Goal: Browse casually: Explore the website without a specific task or goal

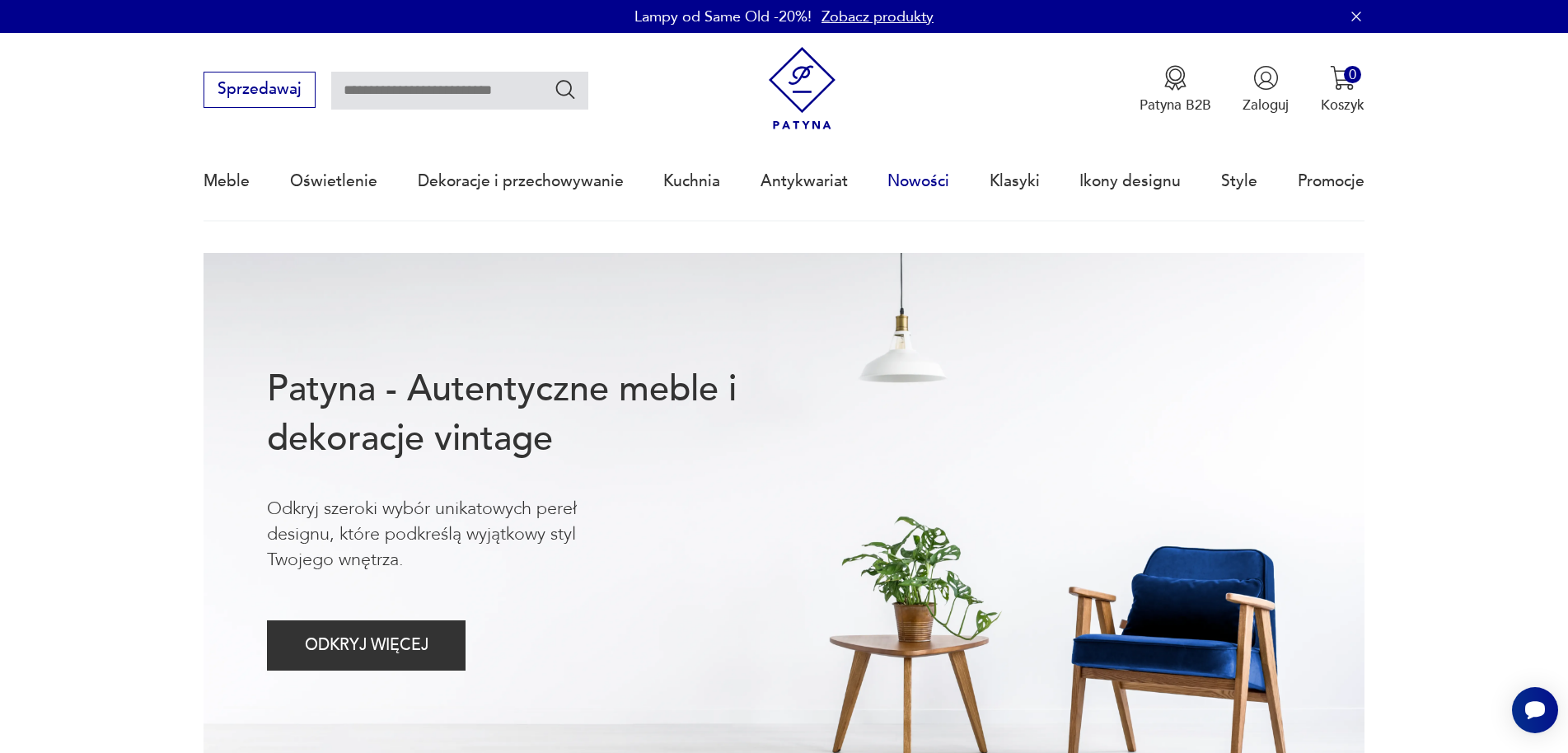
click at [909, 180] on link "Nowości" at bounding box center [918, 181] width 62 height 76
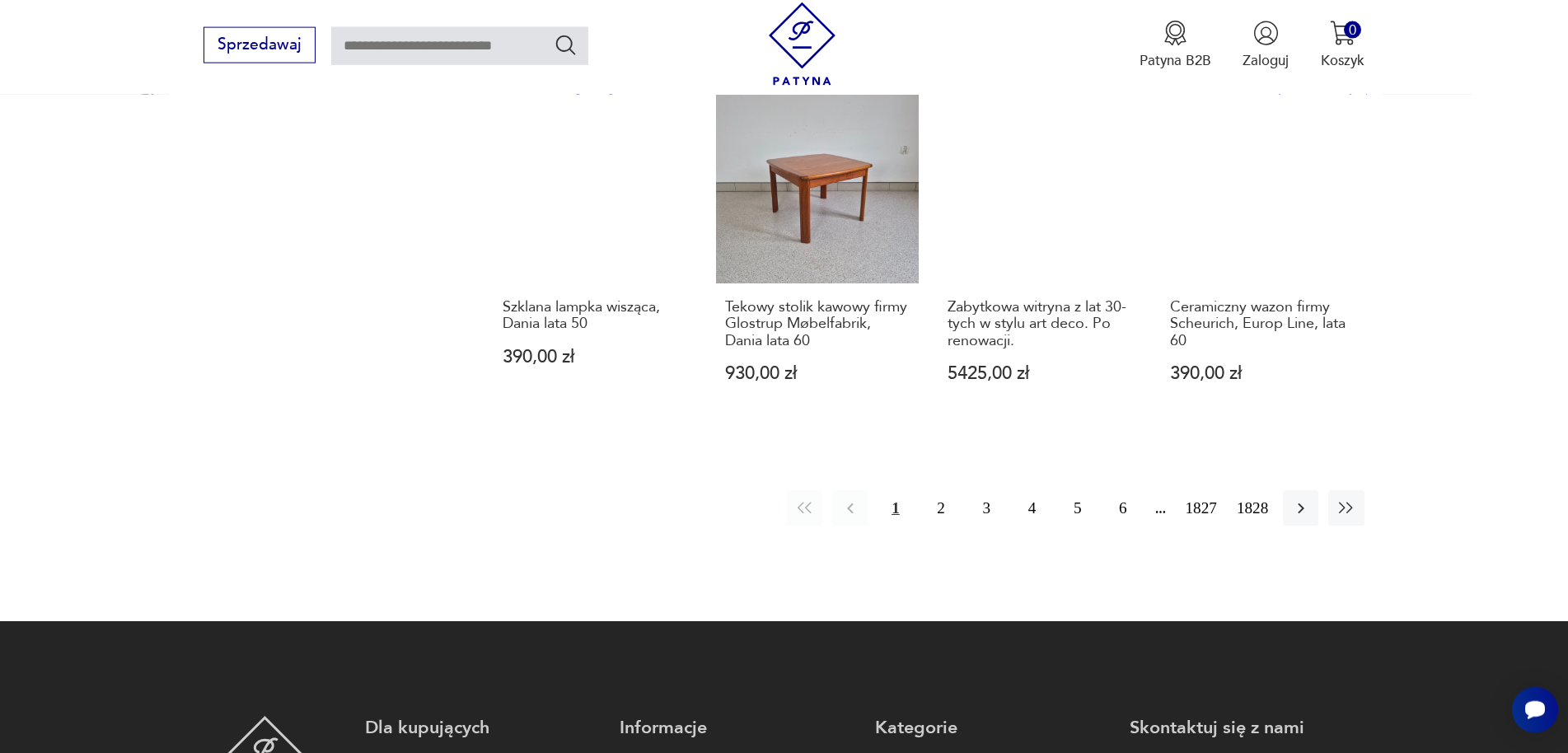
scroll to position [1710, 0]
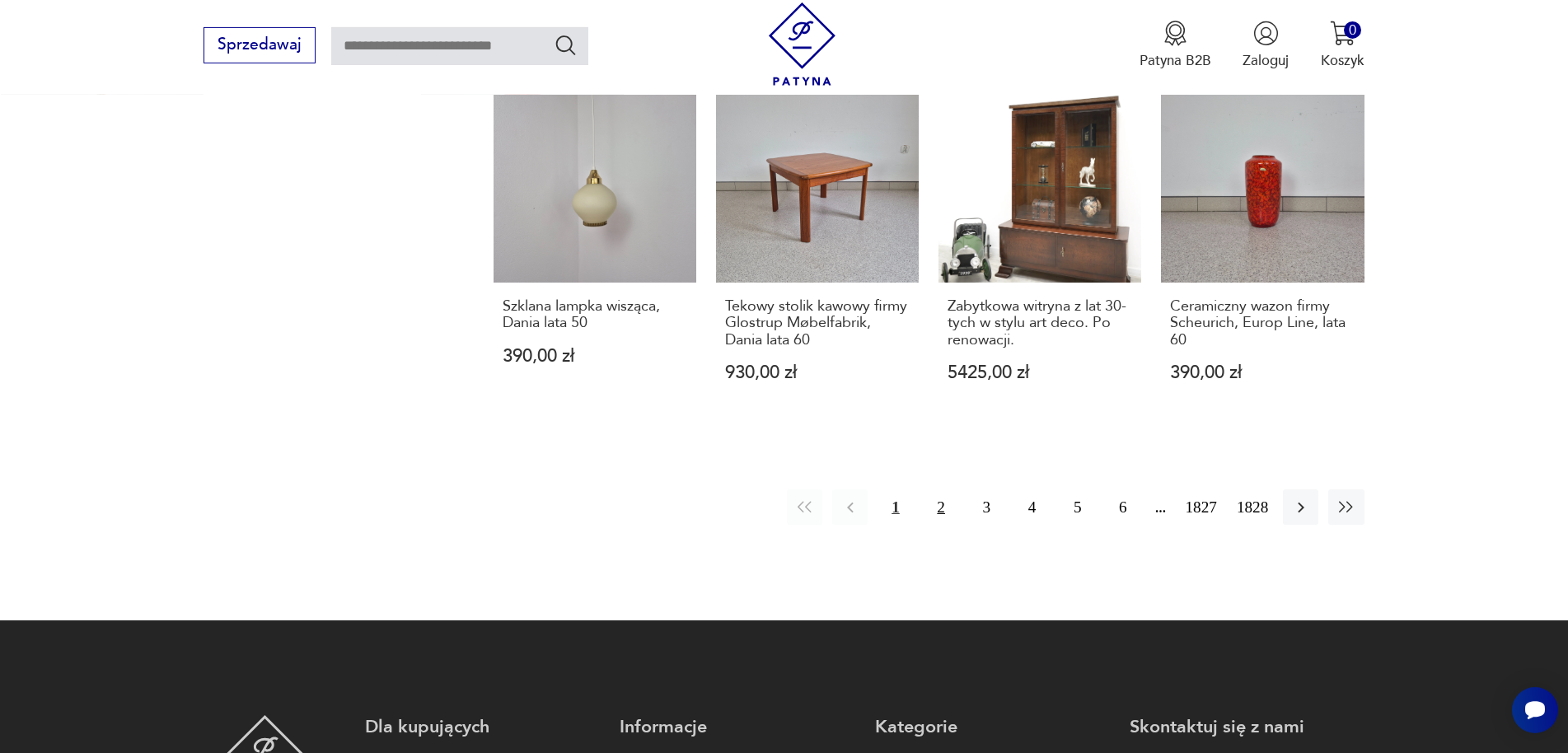
click at [929, 489] on button "2" at bounding box center [942, 507] width 36 height 36
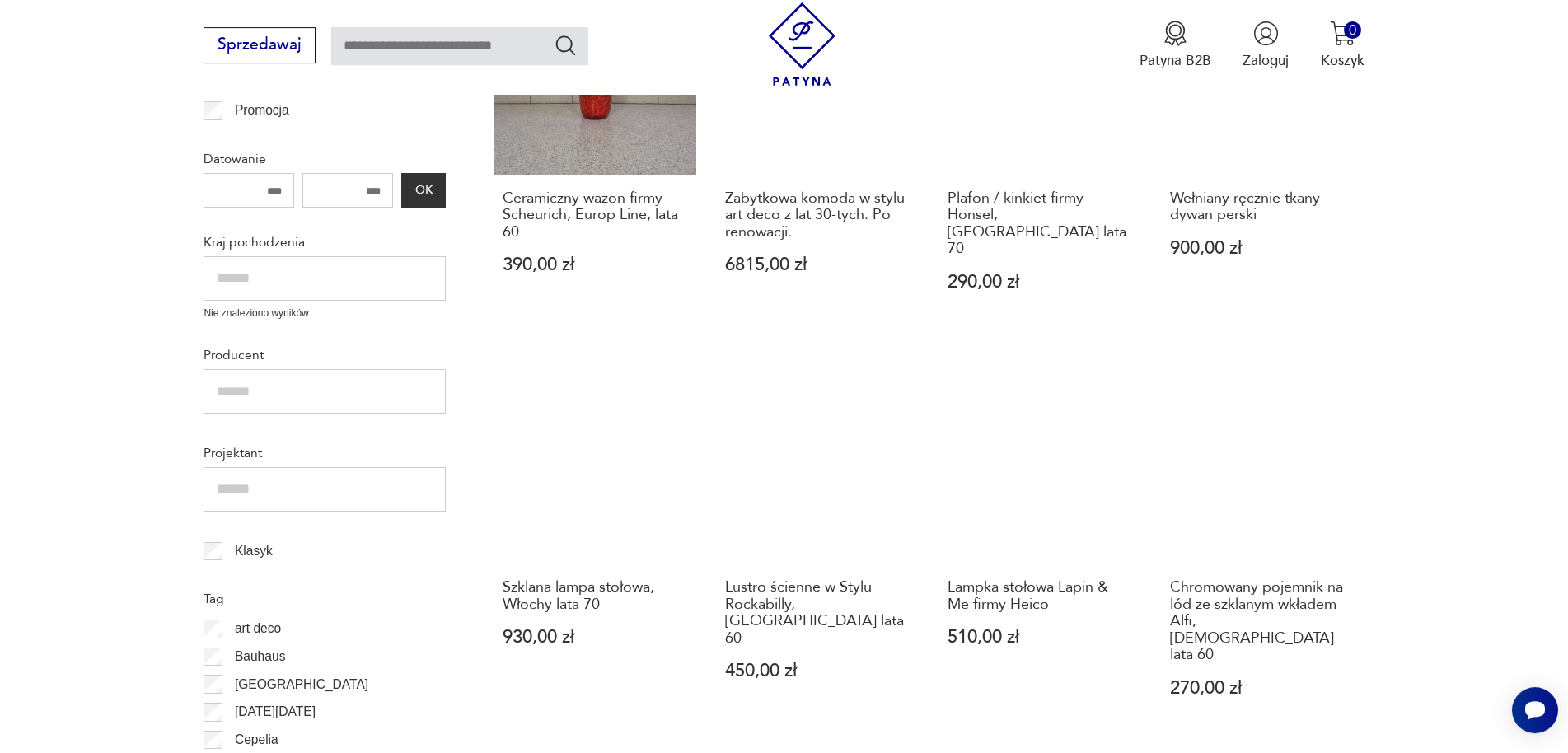
scroll to position [953, 0]
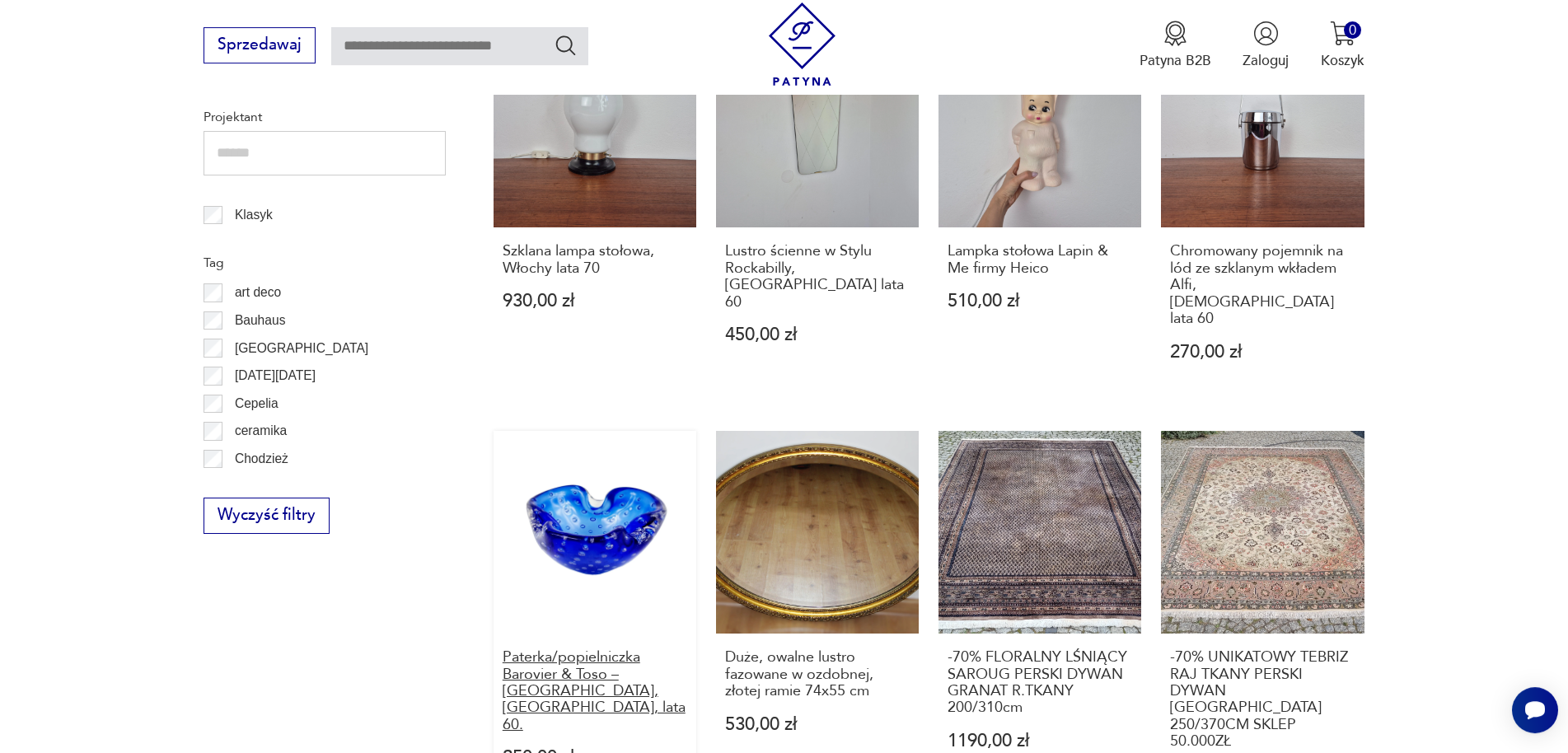
click at [655, 649] on h3 "Paterka/popielniczka Barovier & Toso – [GEOGRAPHIC_DATA], [GEOGRAPHIC_DATA], la…" at bounding box center [595, 691] width 185 height 84
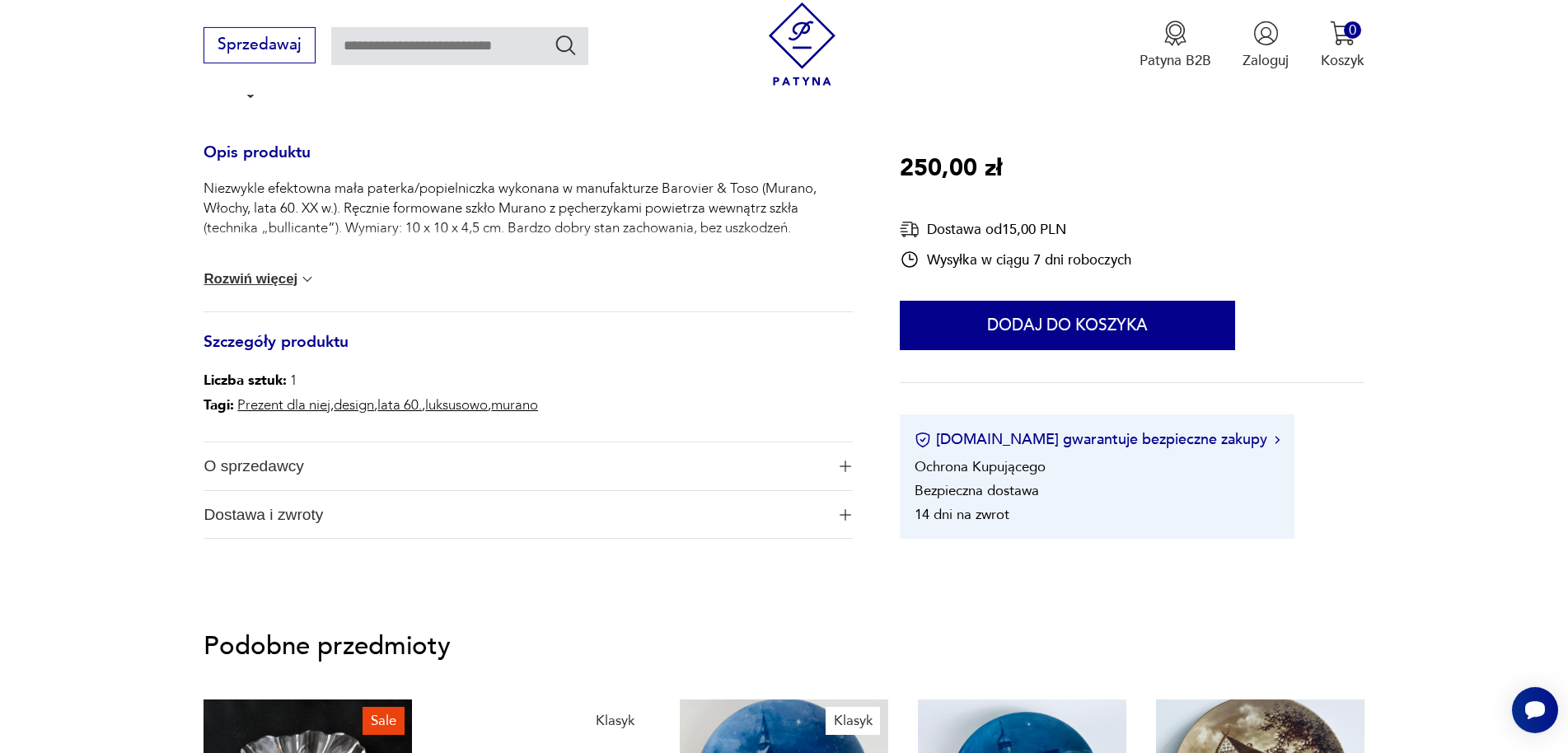
scroll to position [673, 0]
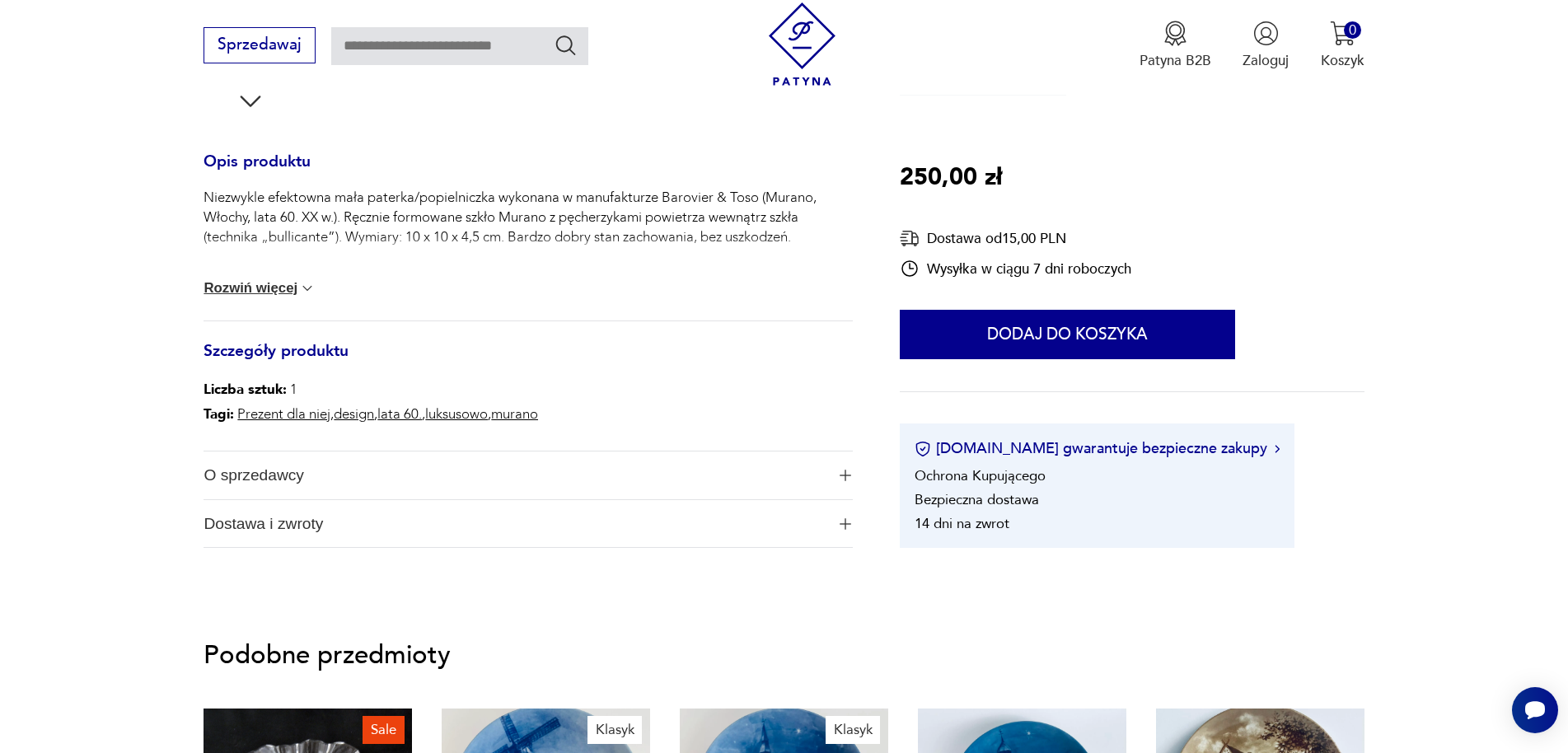
click at [843, 477] on img "button" at bounding box center [845, 475] width 11 height 11
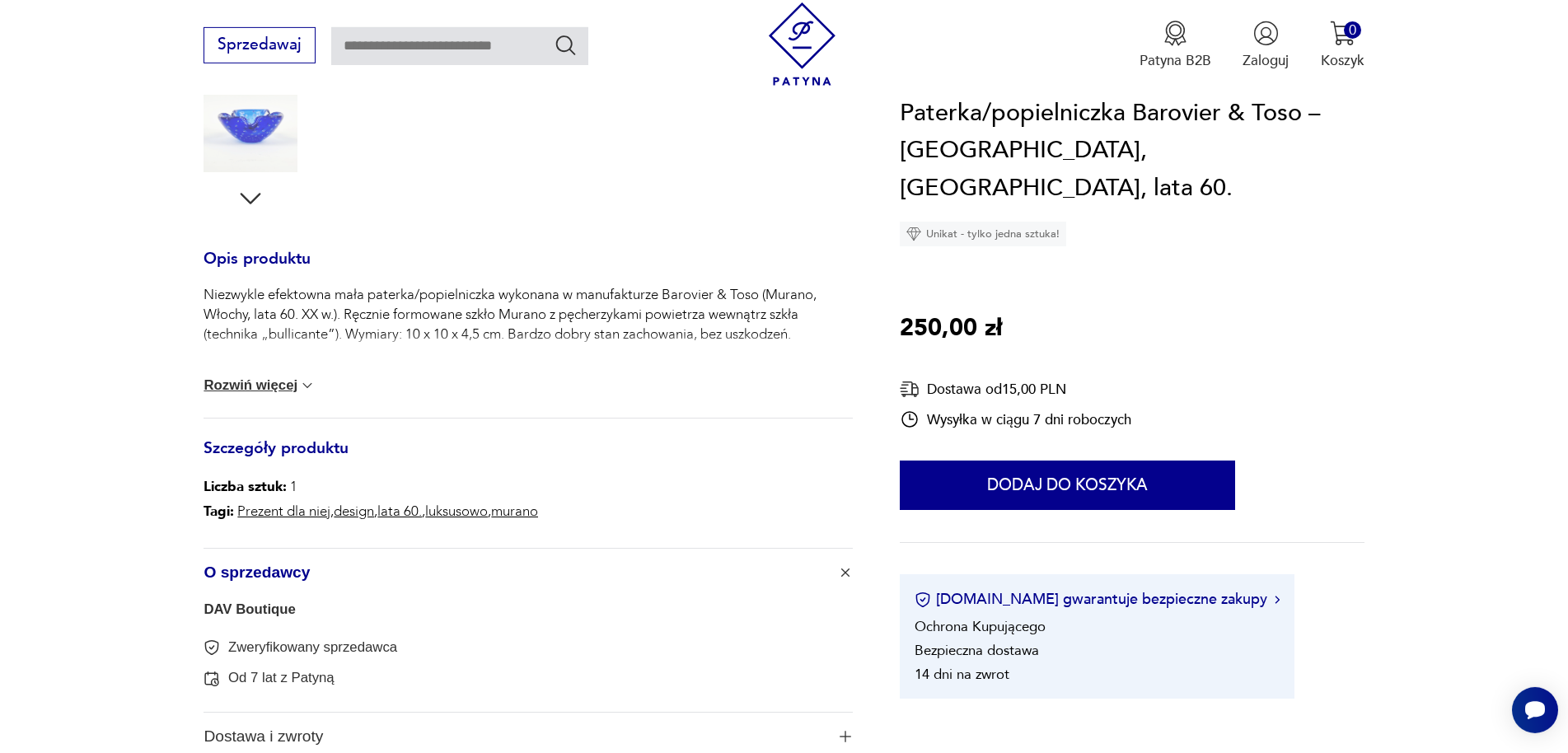
scroll to position [336, 0]
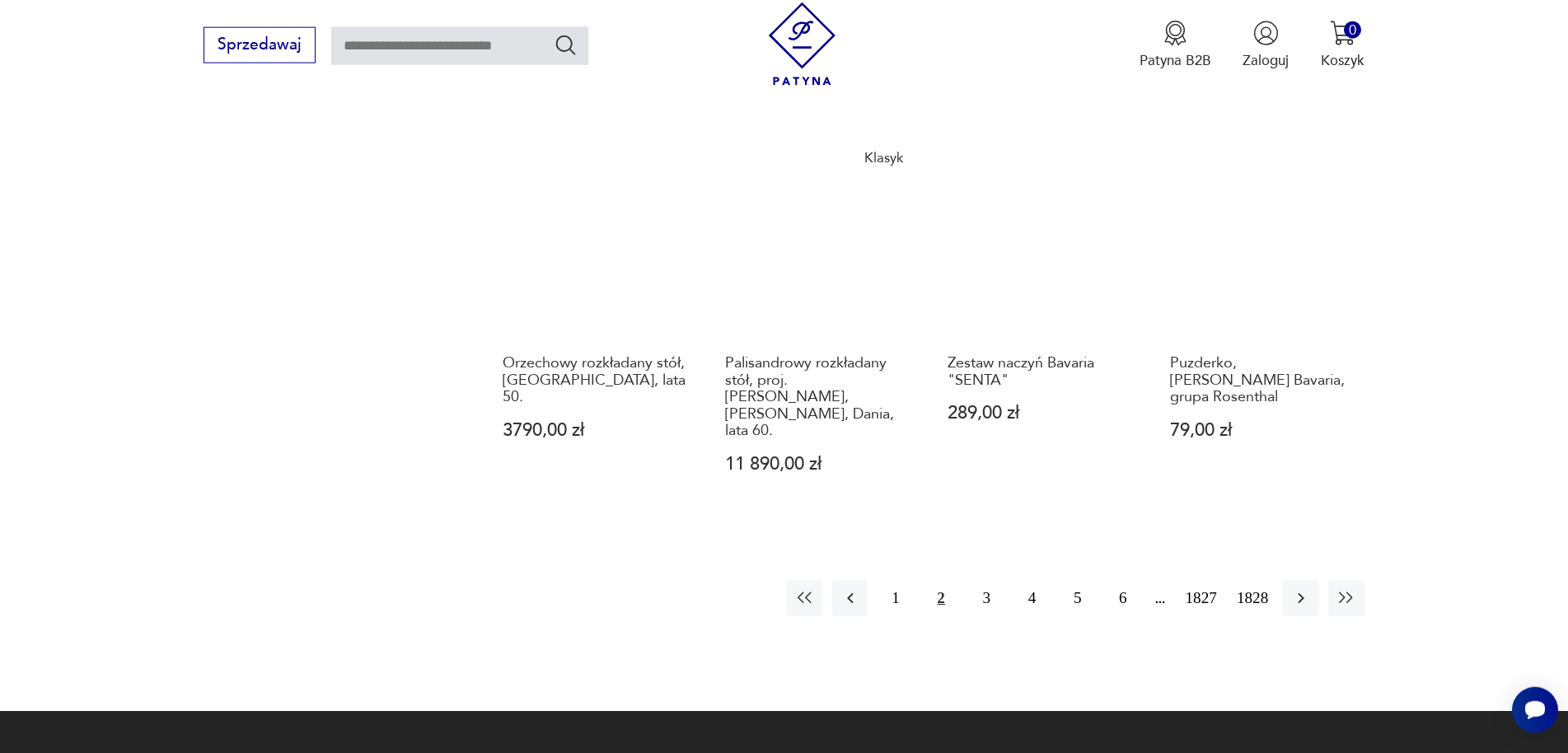
scroll to position [1672, 0]
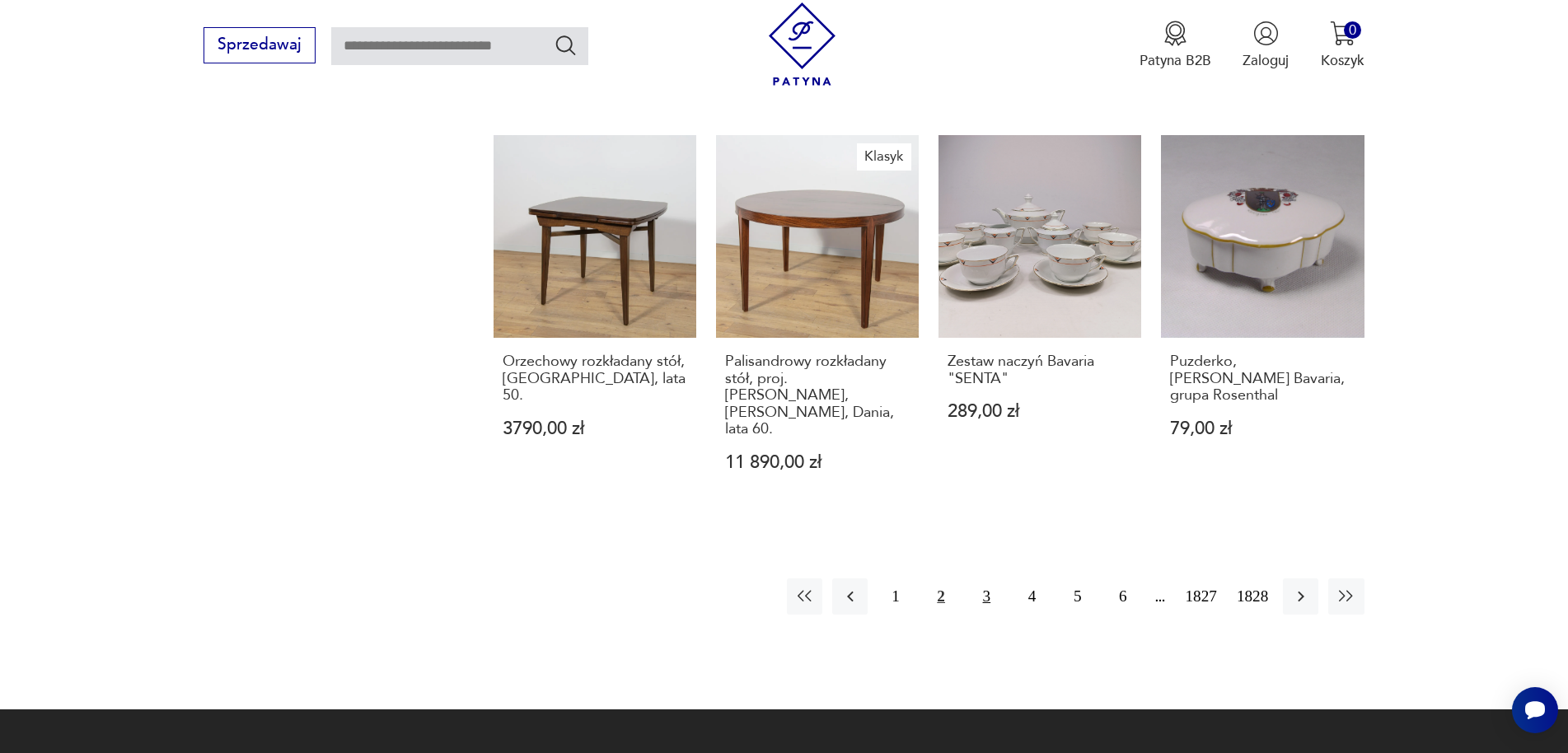
click at [982, 579] on button "3" at bounding box center [986, 597] width 36 height 36
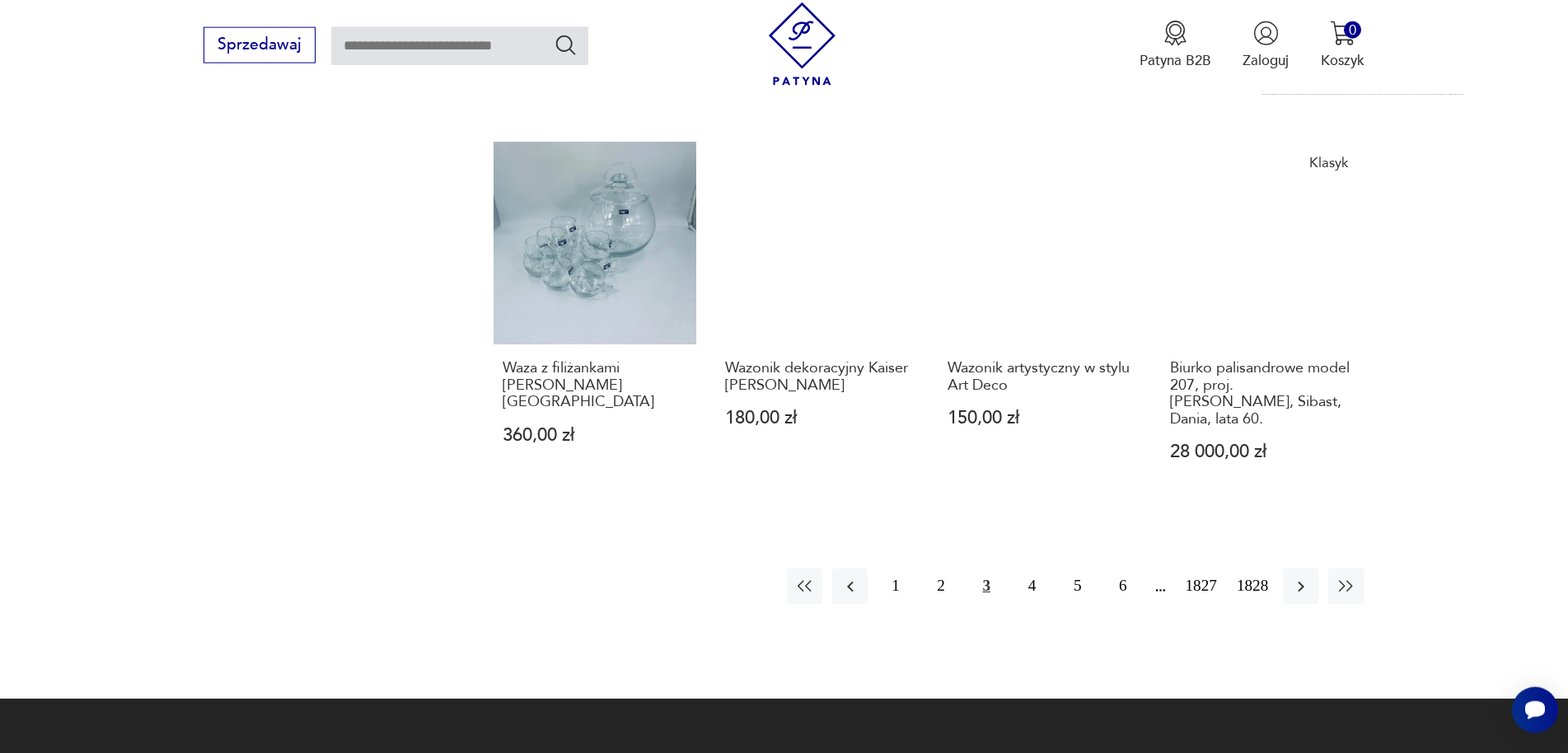
scroll to position [1709, 0]
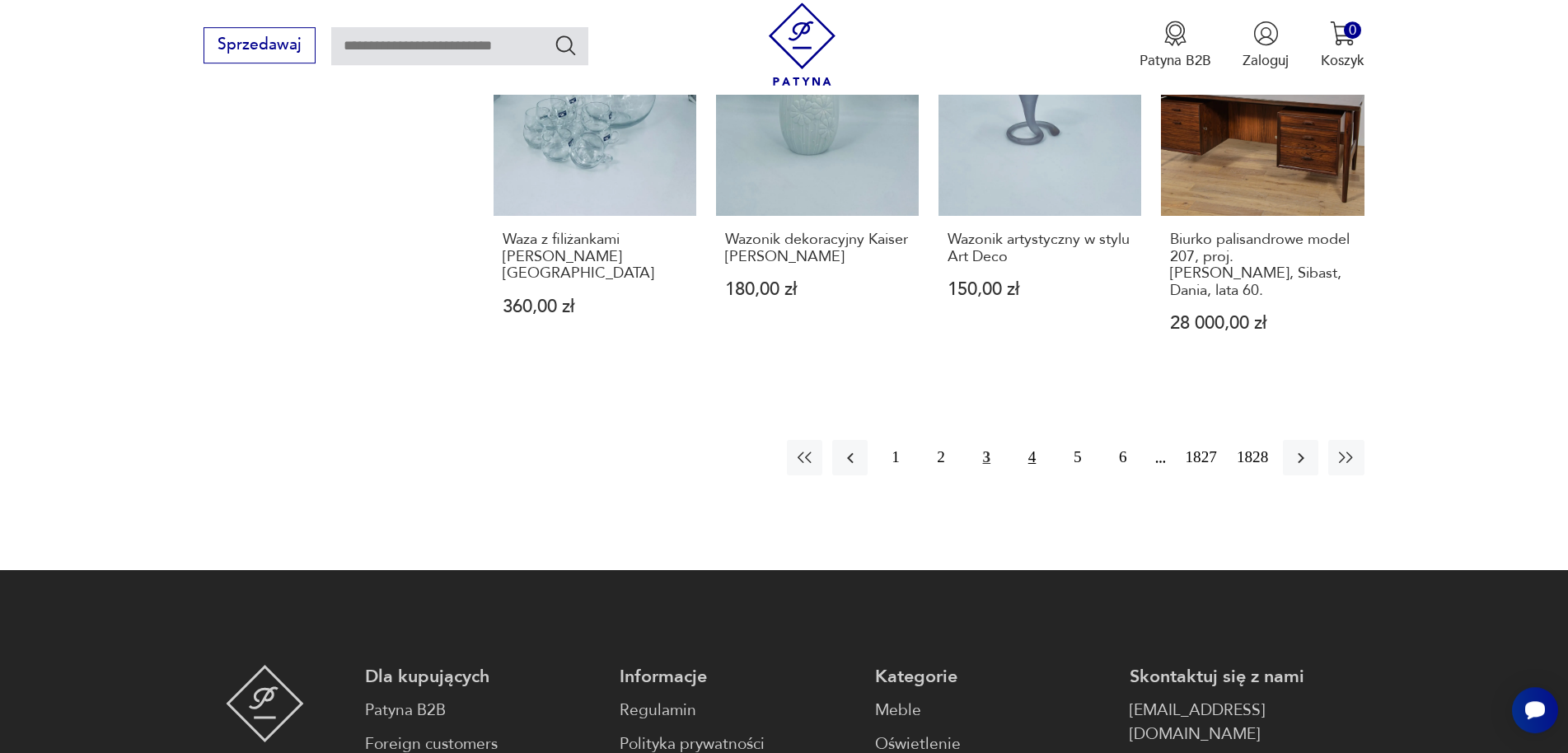
click at [1021, 441] on button "4" at bounding box center [1032, 458] width 36 height 36
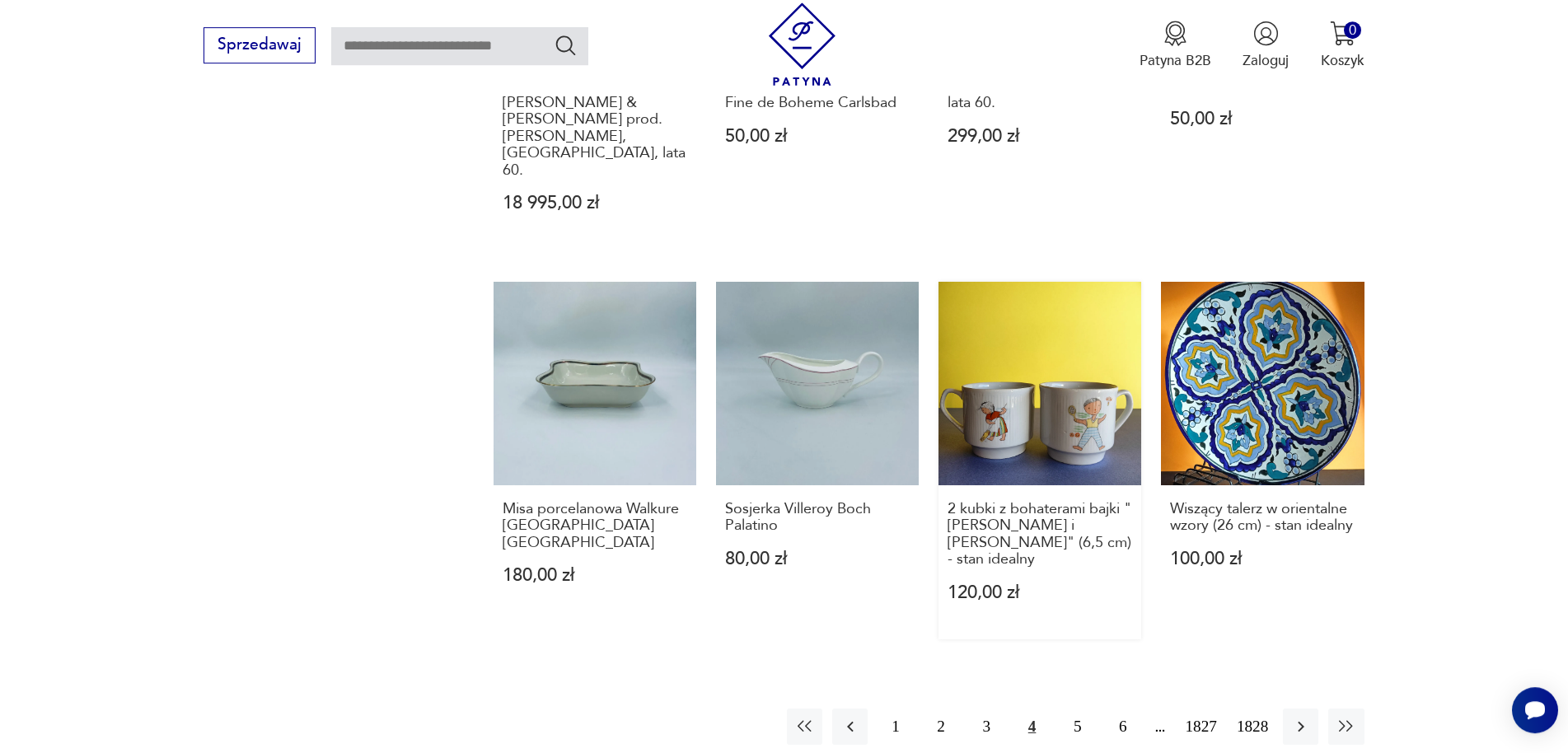
scroll to position [1542, 0]
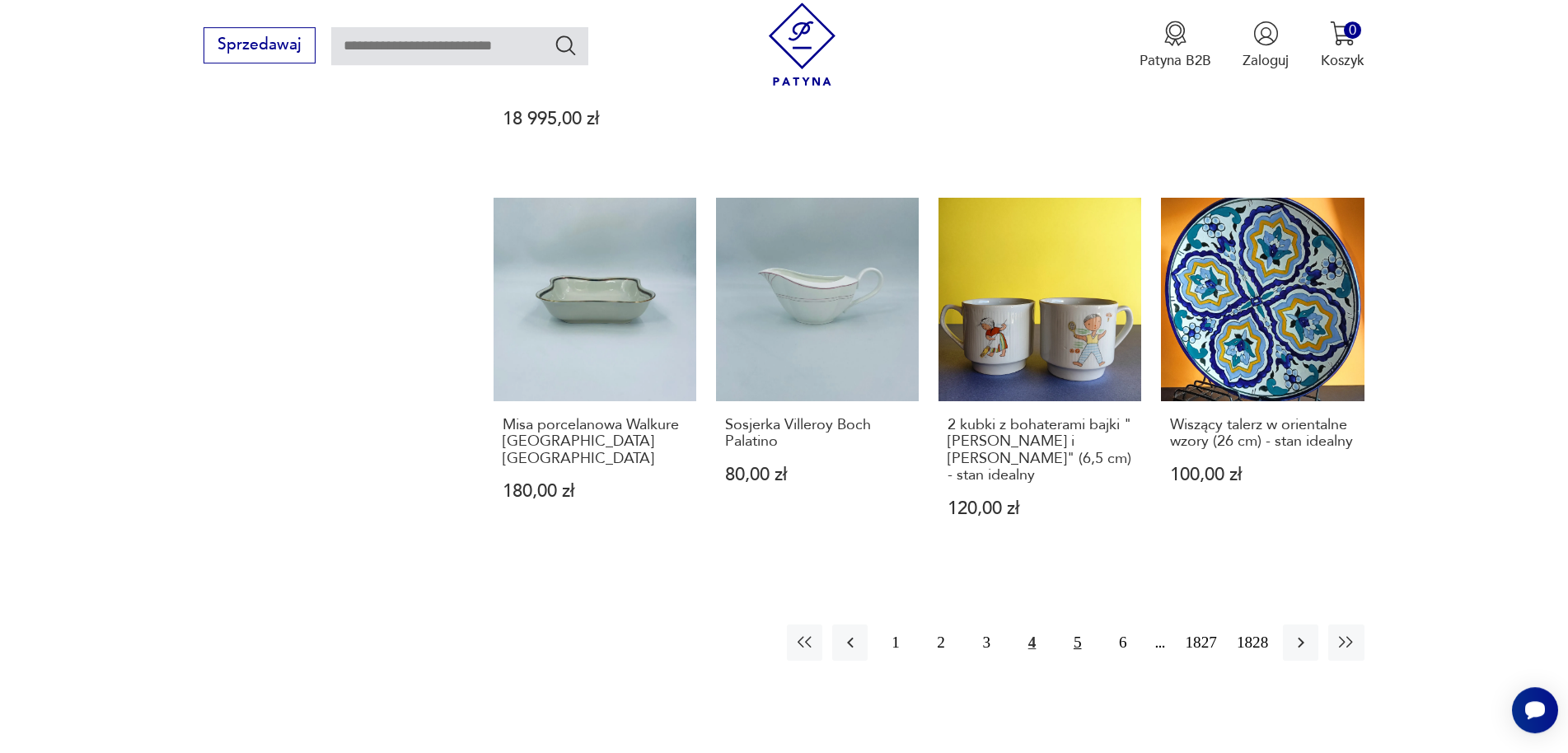
click at [1064, 625] on button "5" at bounding box center [1077, 643] width 36 height 36
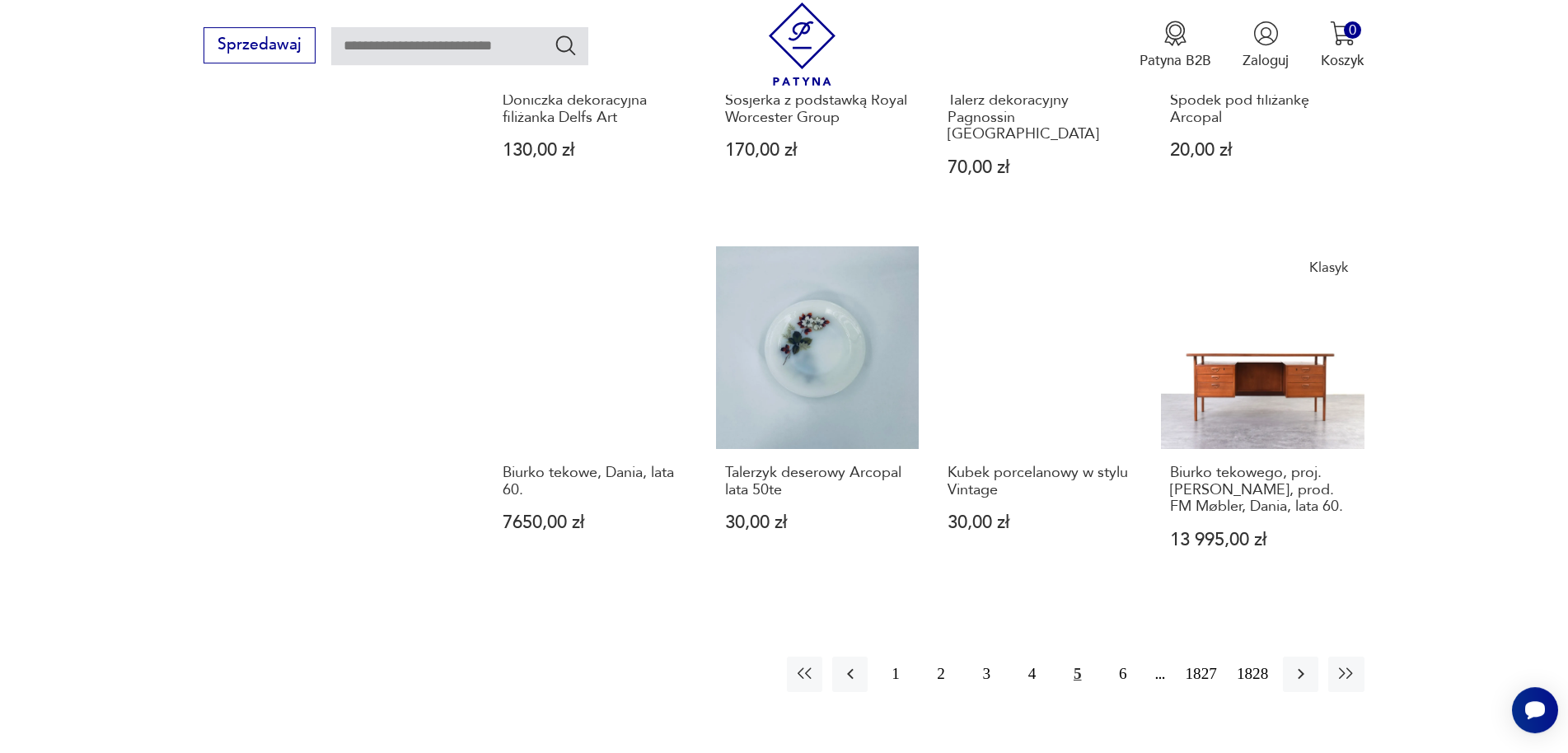
scroll to position [1542, 0]
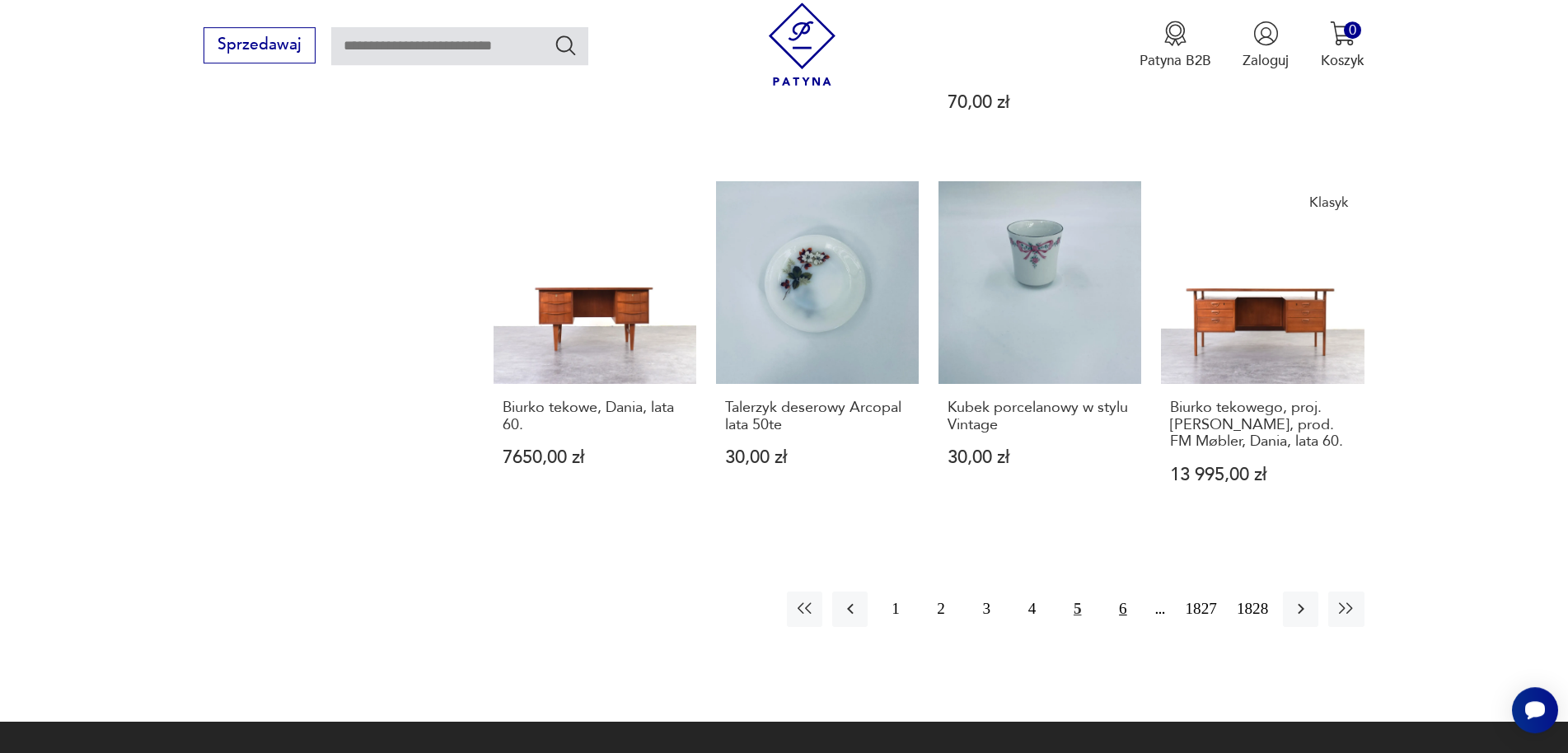
click at [1116, 592] on button "6" at bounding box center [1123, 610] width 36 height 36
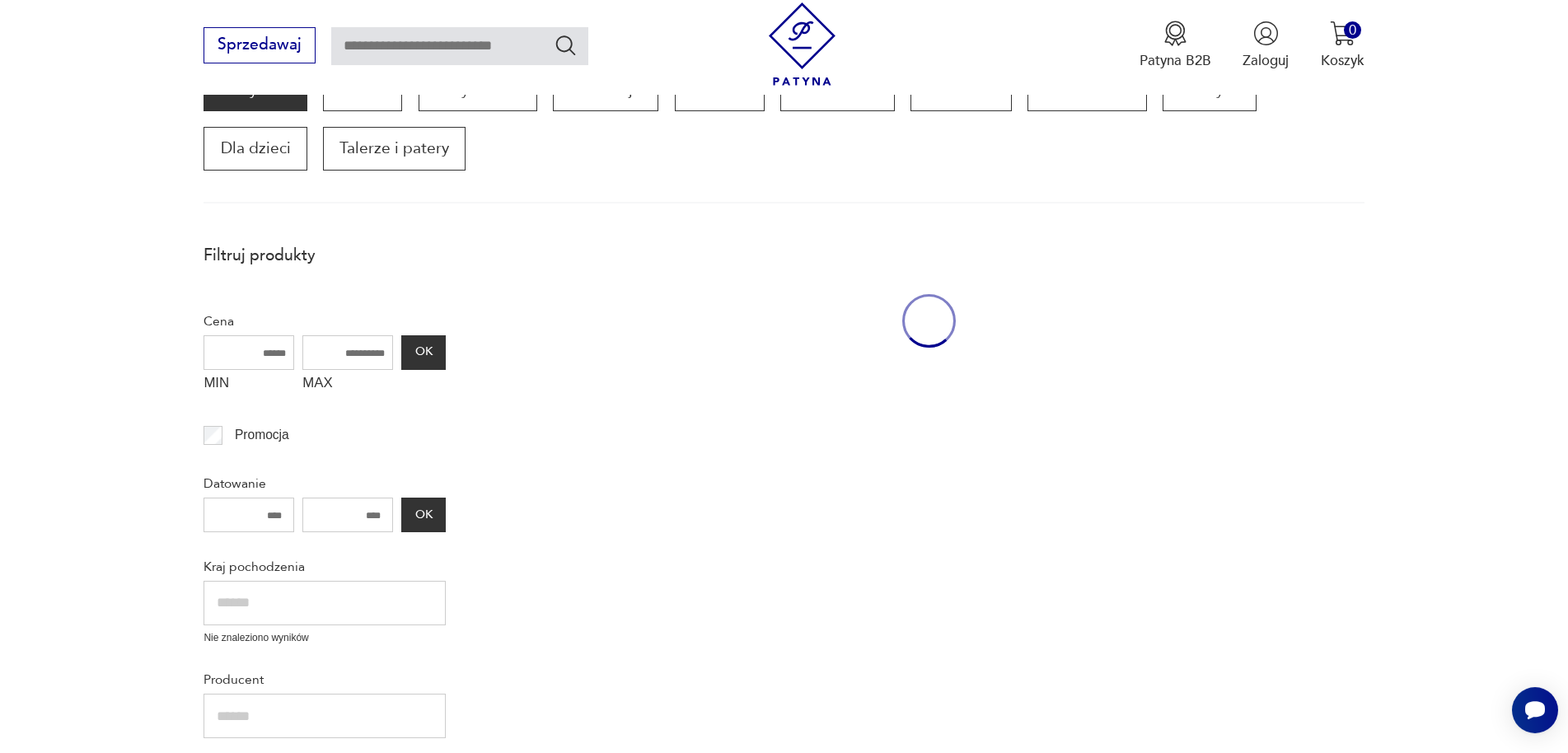
scroll to position [281, 0]
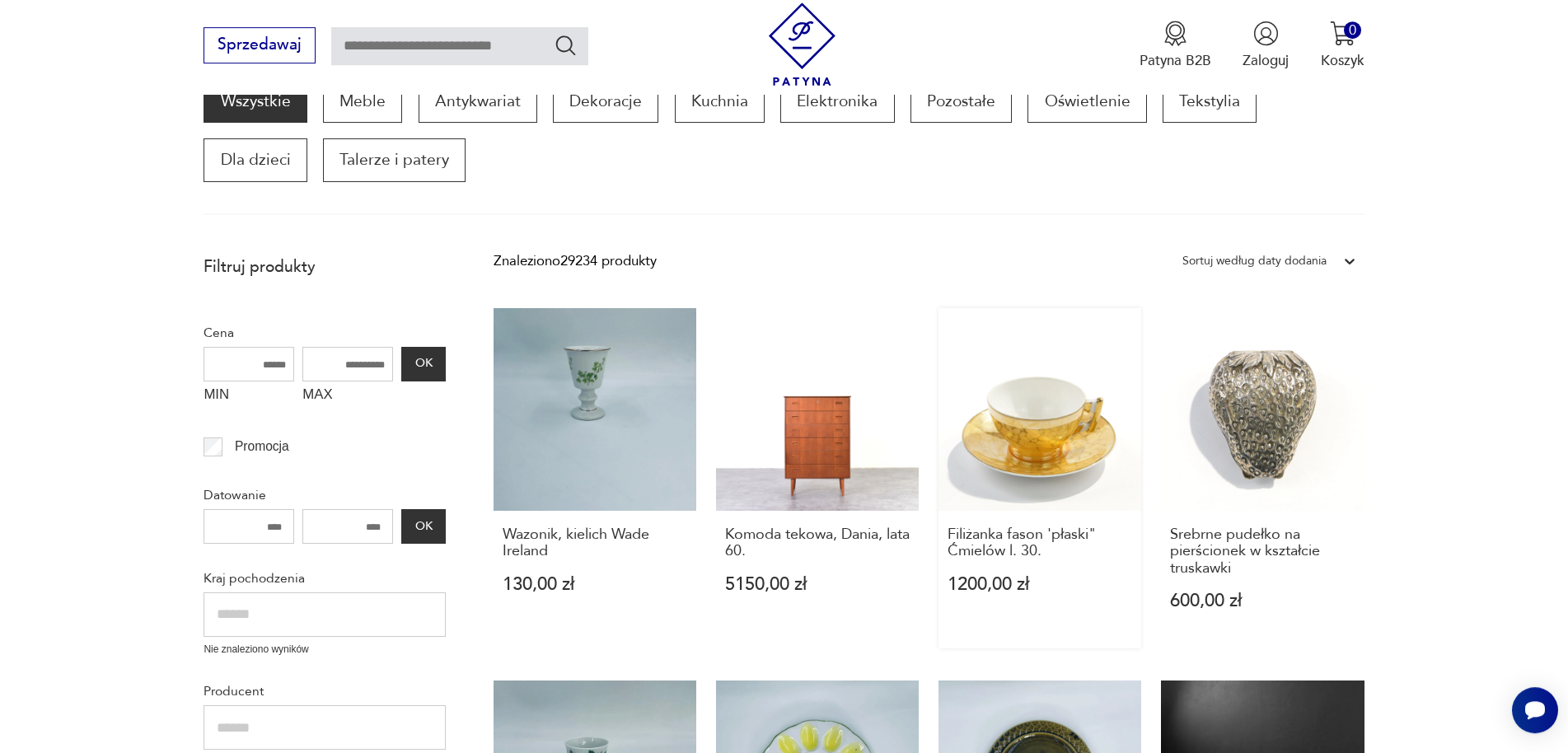
click at [1076, 447] on link "Filiżanka fason 'płaski" Ćmielów l. 30. 1200,00 zł" at bounding box center [1040, 479] width 203 height 341
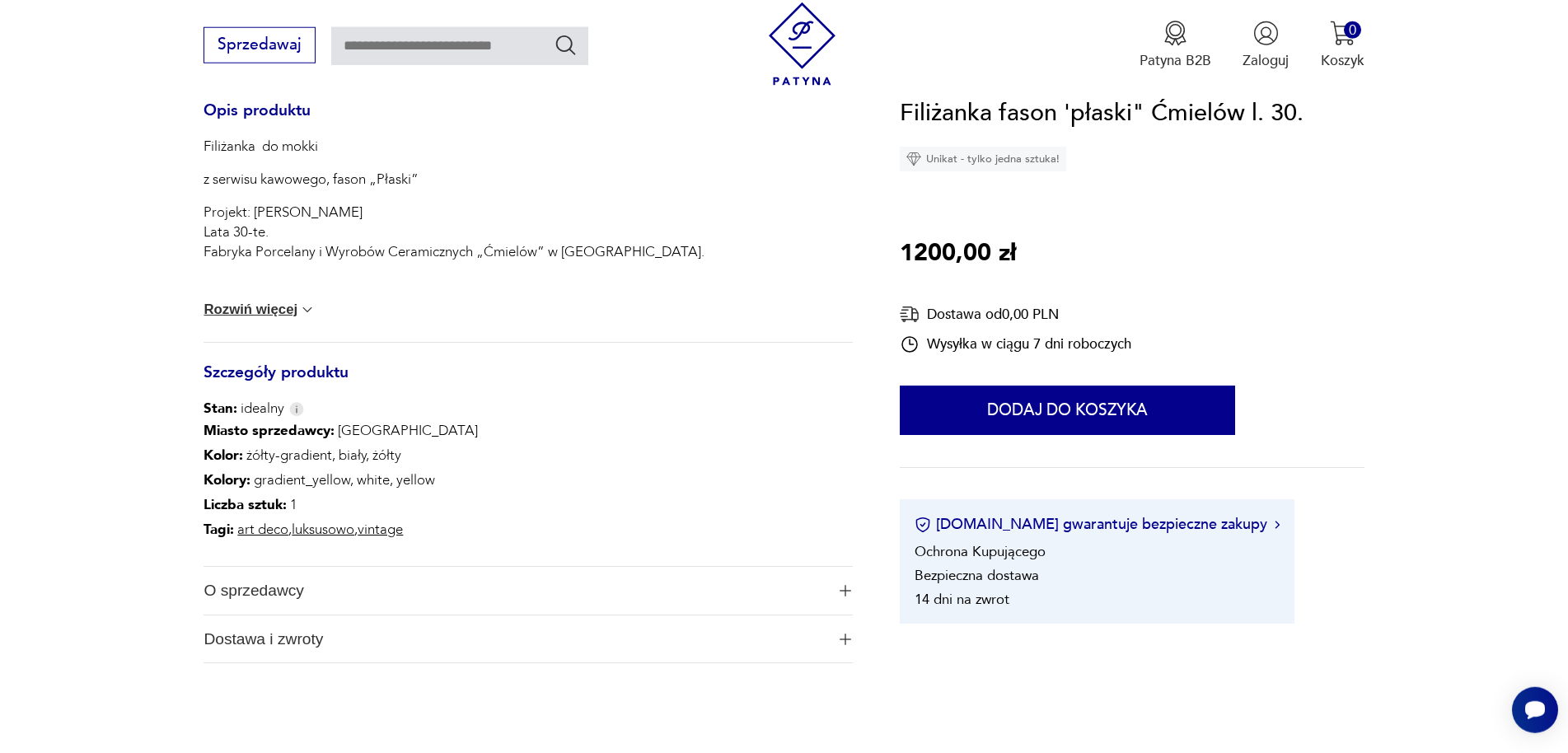
scroll to position [757, 0]
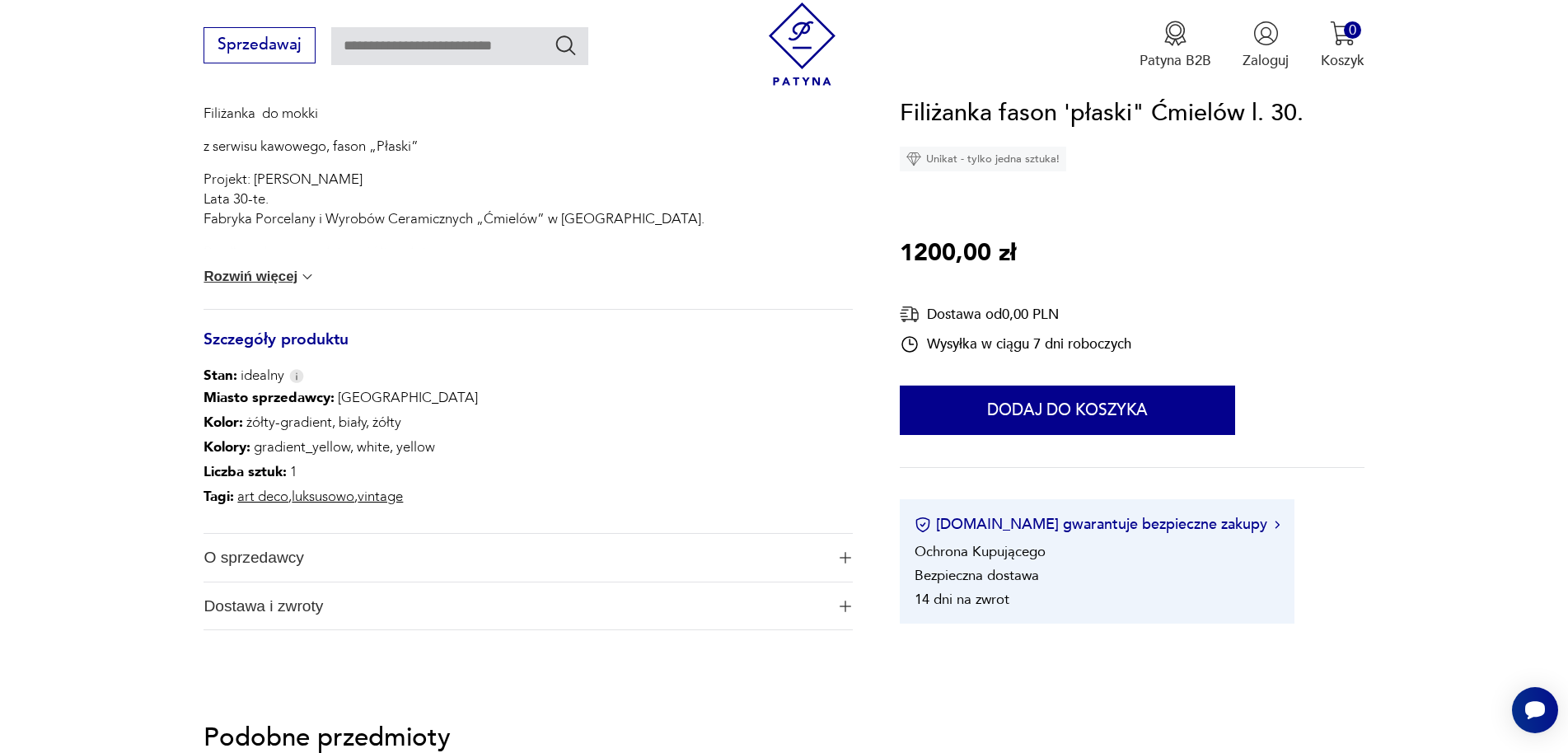
click at [842, 565] on button "O sprzedawcy" at bounding box center [527, 558] width 648 height 48
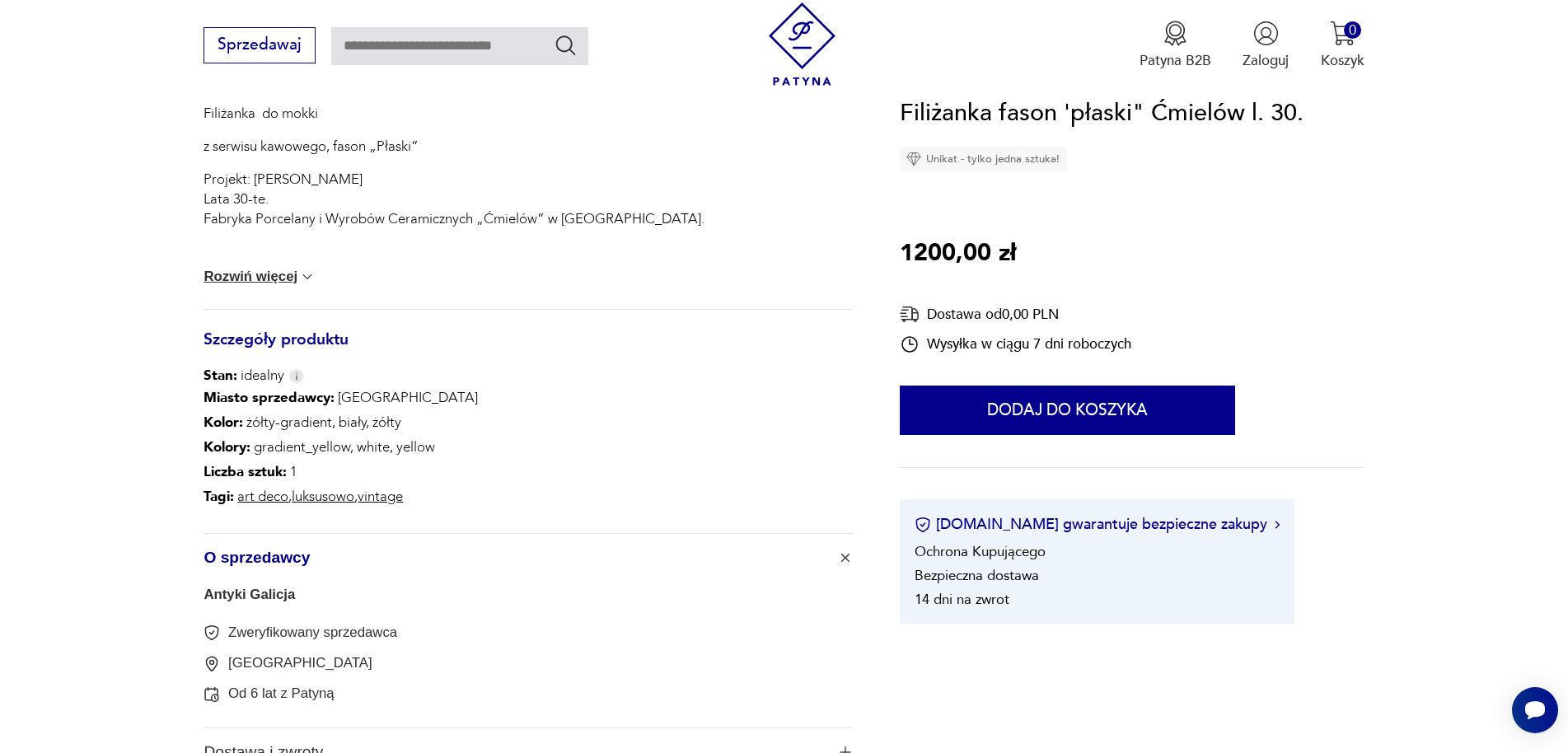
click at [842, 565] on button "O sprzedawcy" at bounding box center [527, 558] width 648 height 48
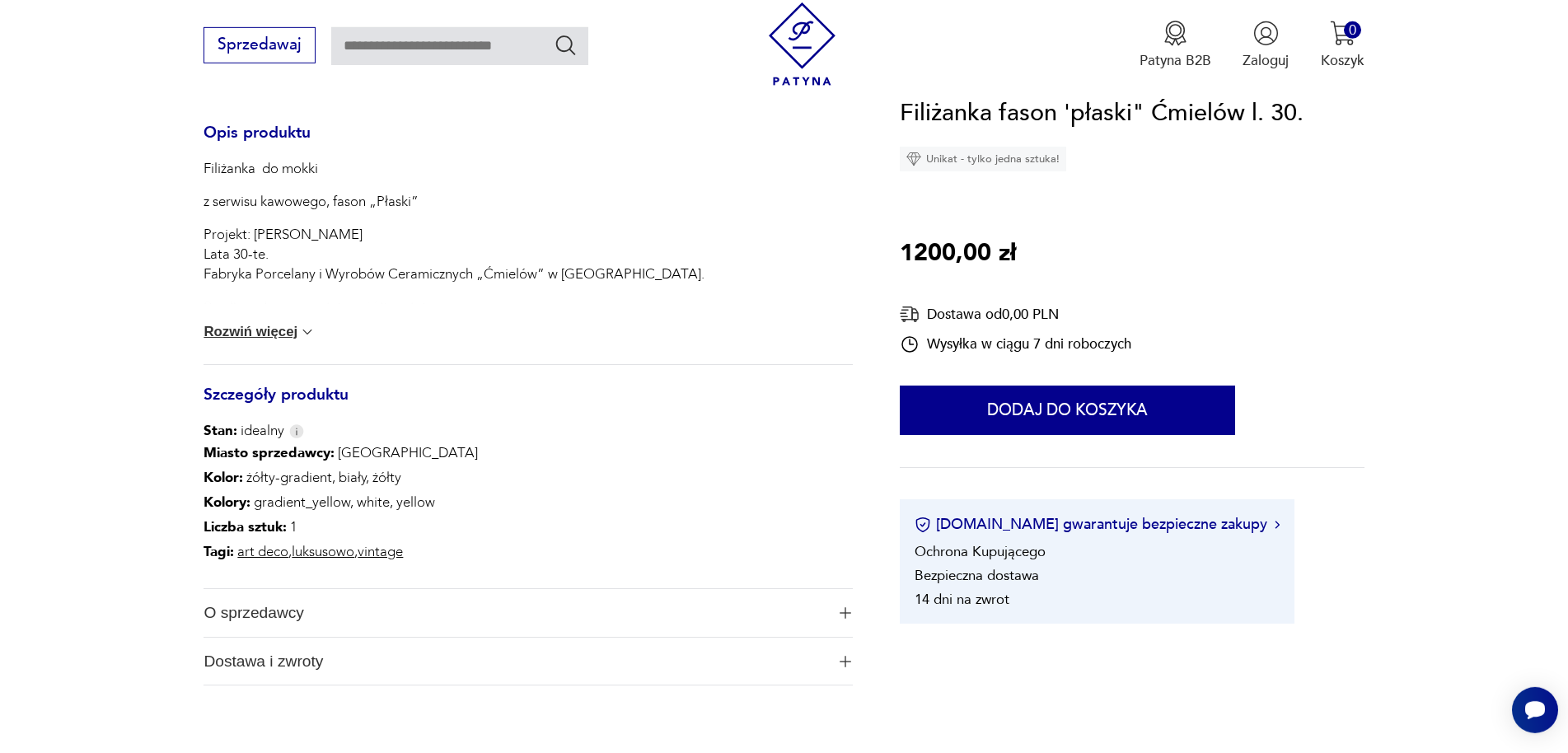
scroll to position [673, 0]
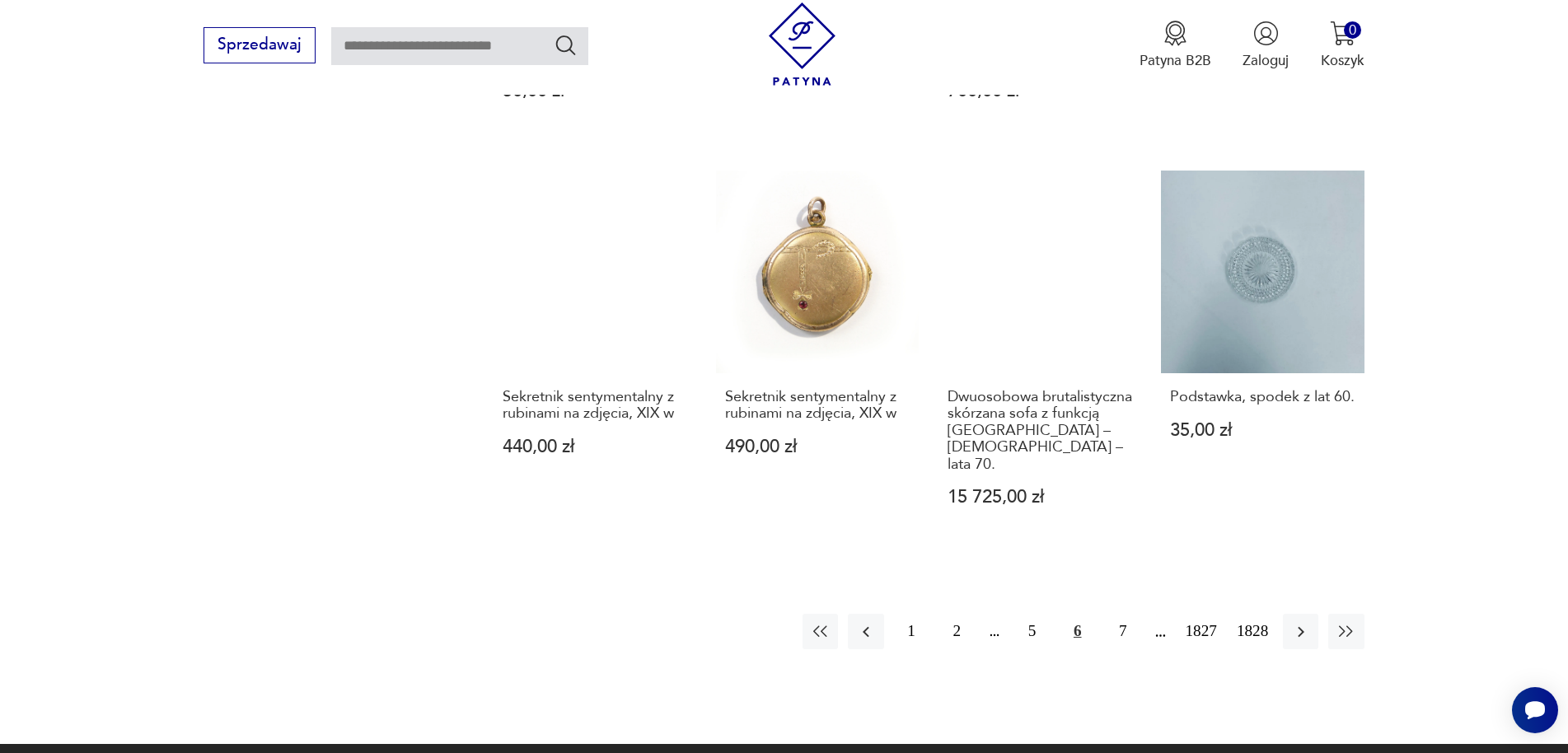
scroll to position [1556, 0]
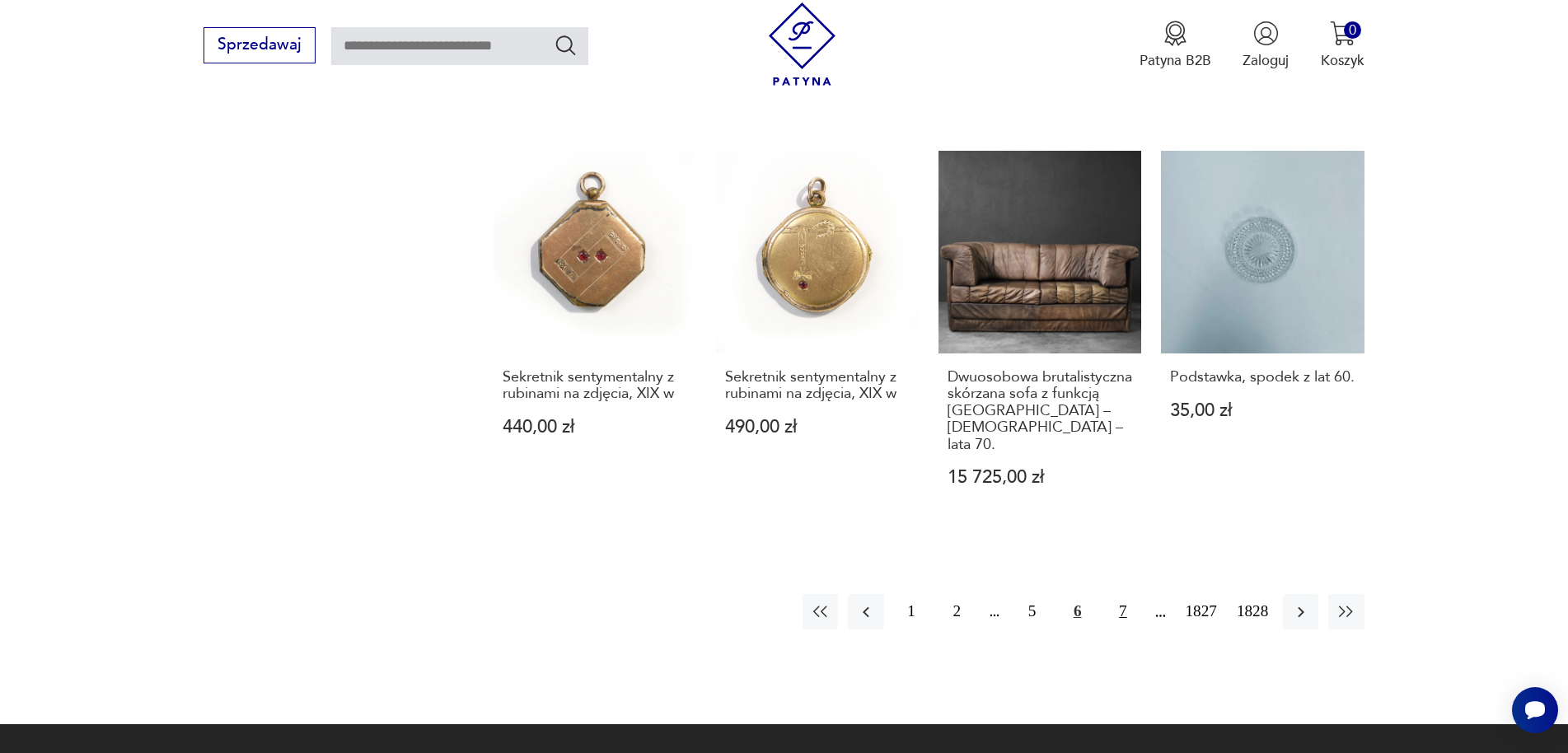
click at [1119, 594] on button "7" at bounding box center [1123, 612] width 36 height 36
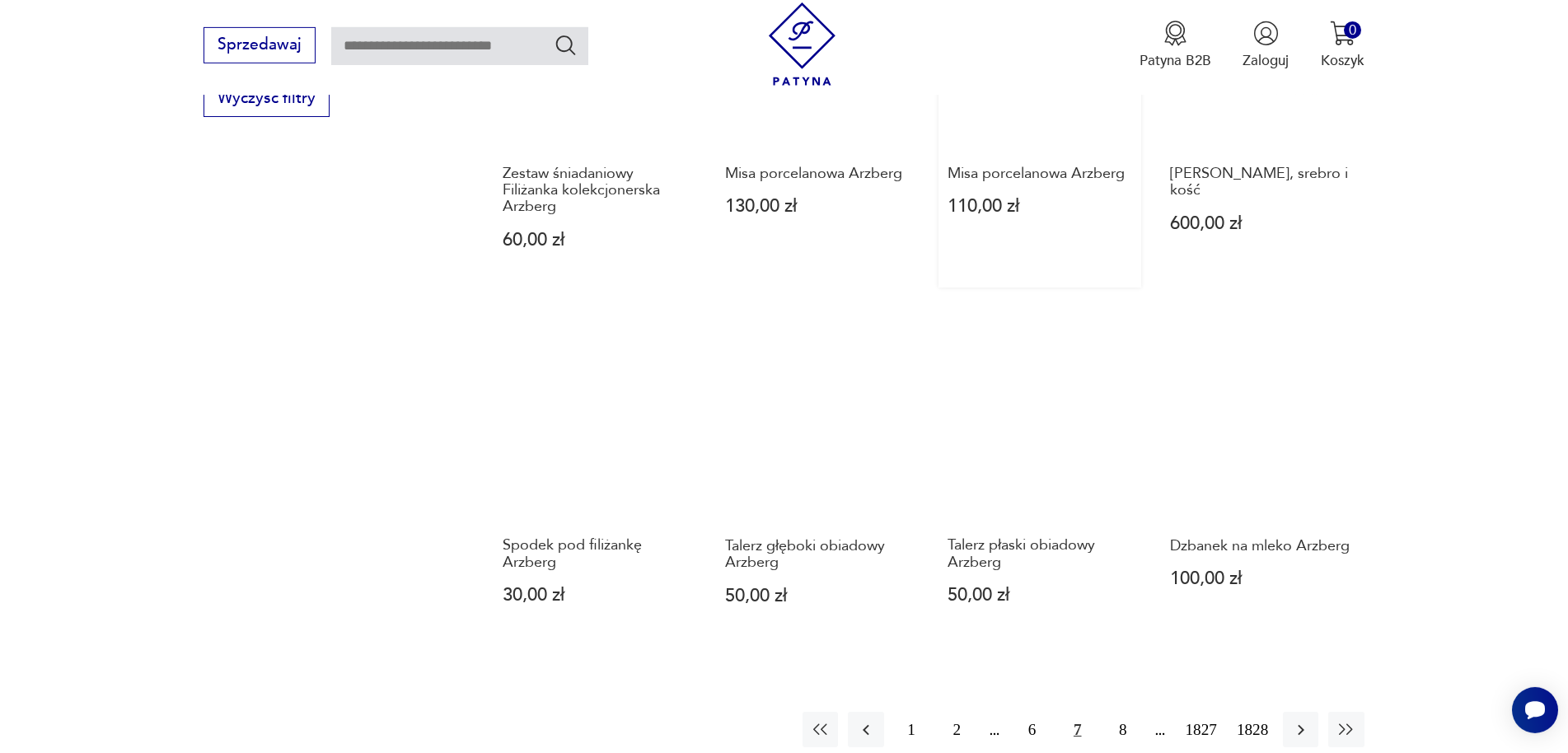
scroll to position [1373, 0]
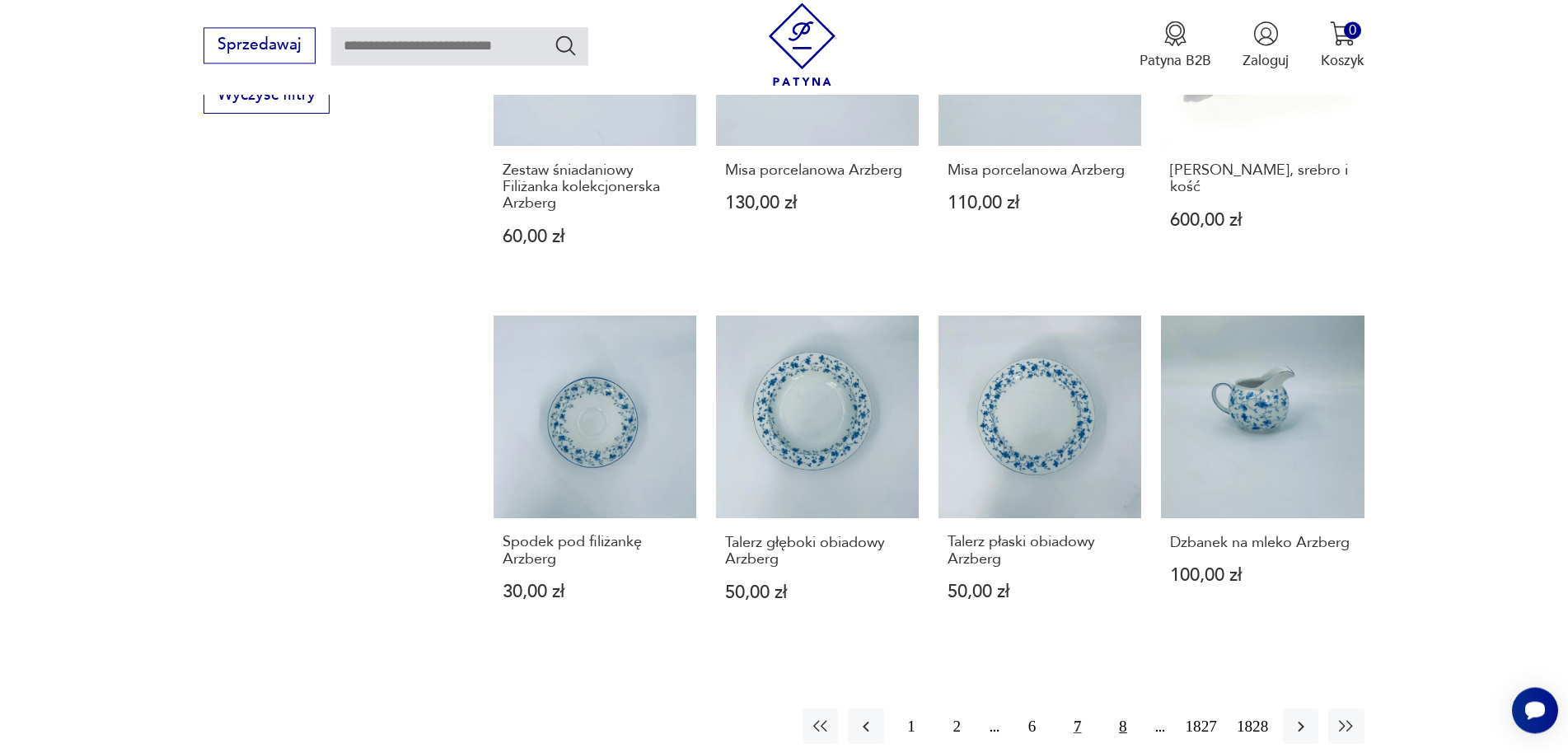
click at [1125, 710] on button "8" at bounding box center [1123, 727] width 36 height 36
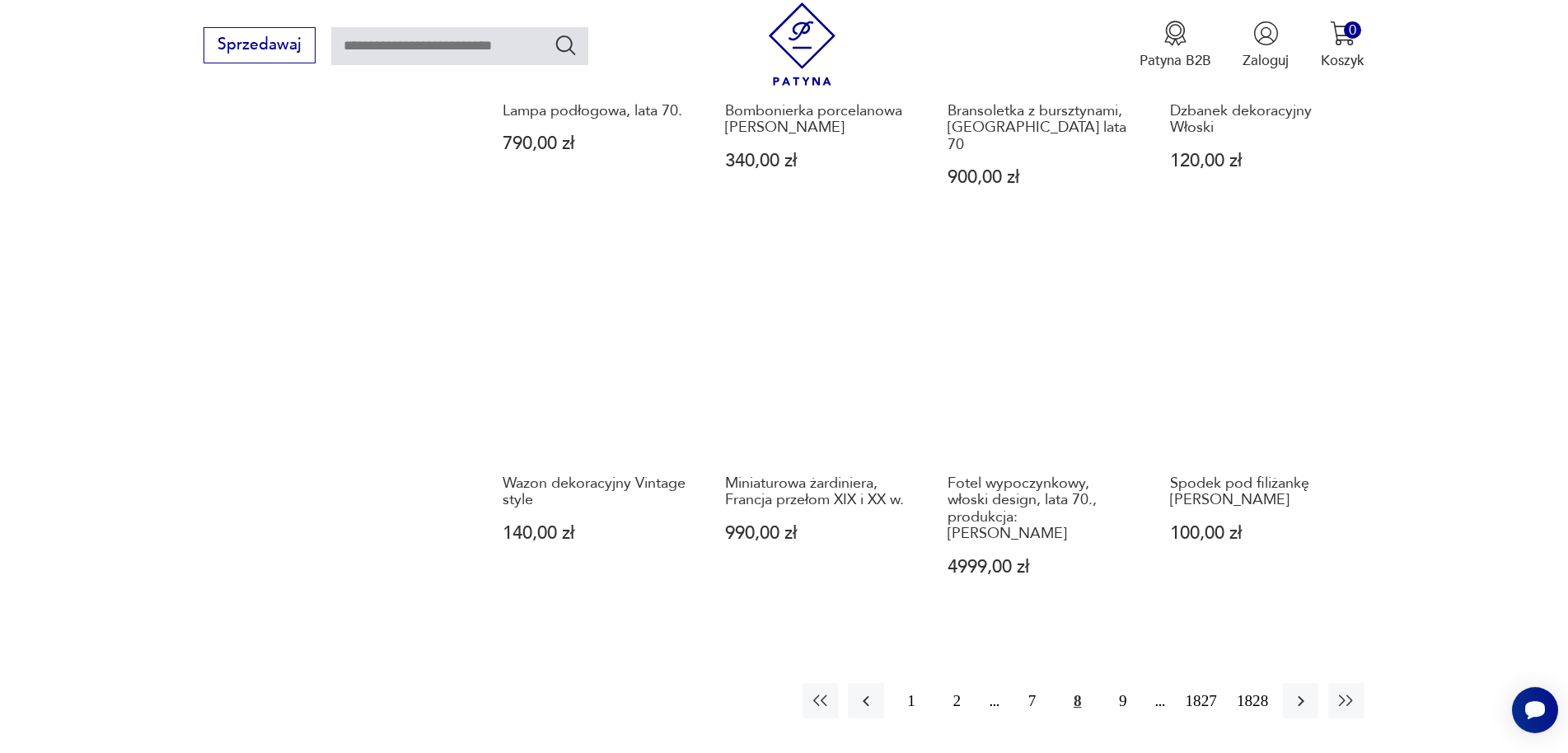
scroll to position [1542, 0]
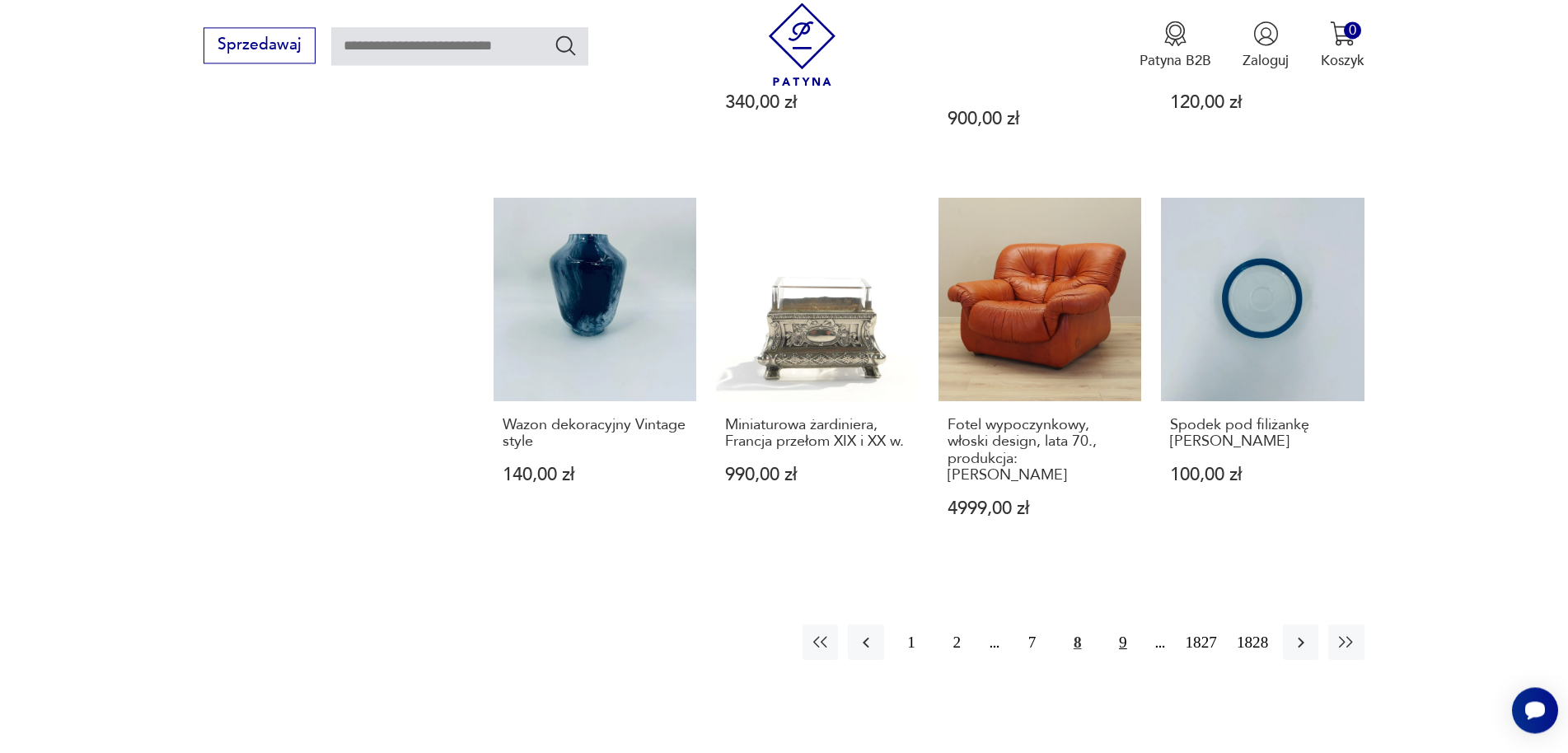
click at [1119, 625] on button "9" at bounding box center [1123, 643] width 36 height 36
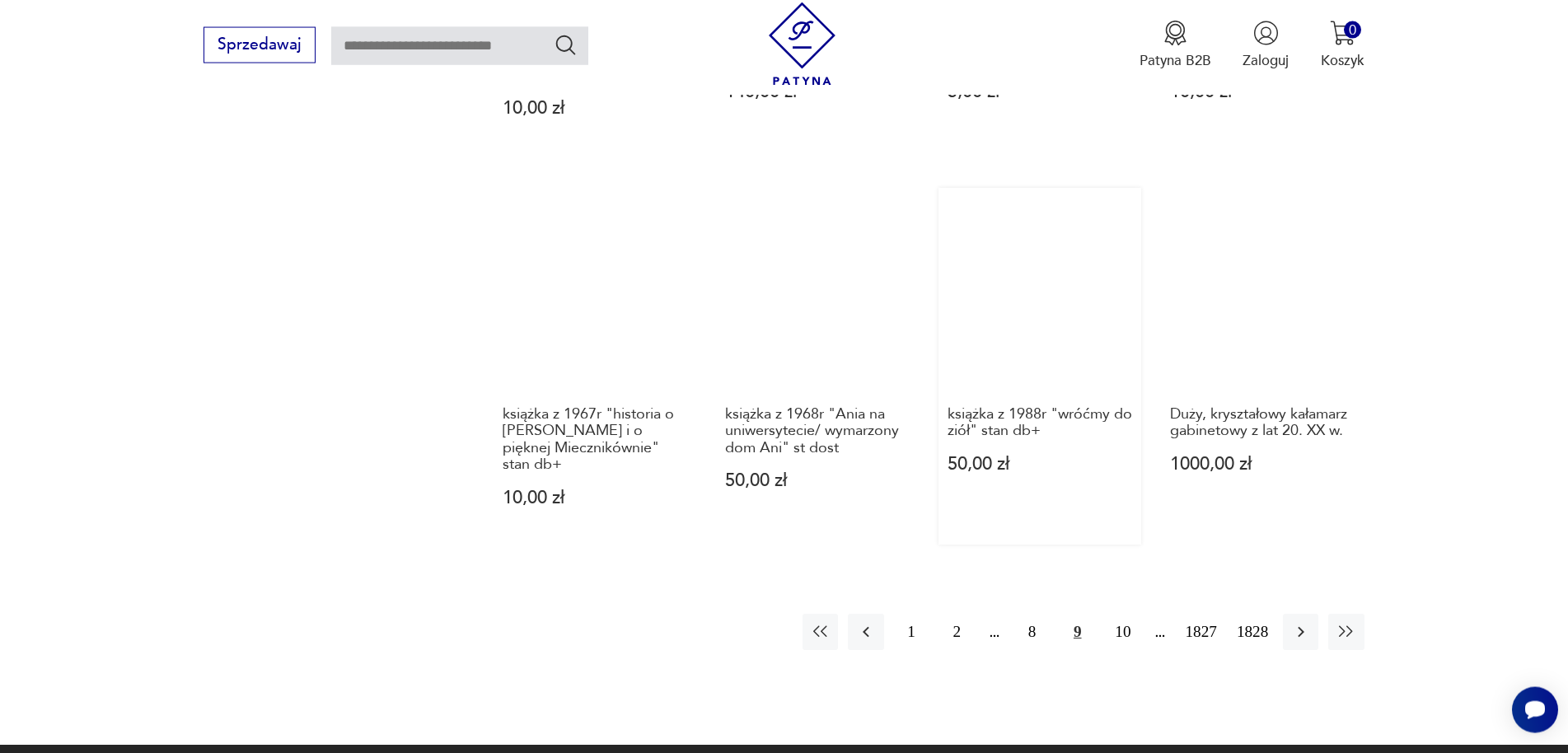
scroll to position [1542, 0]
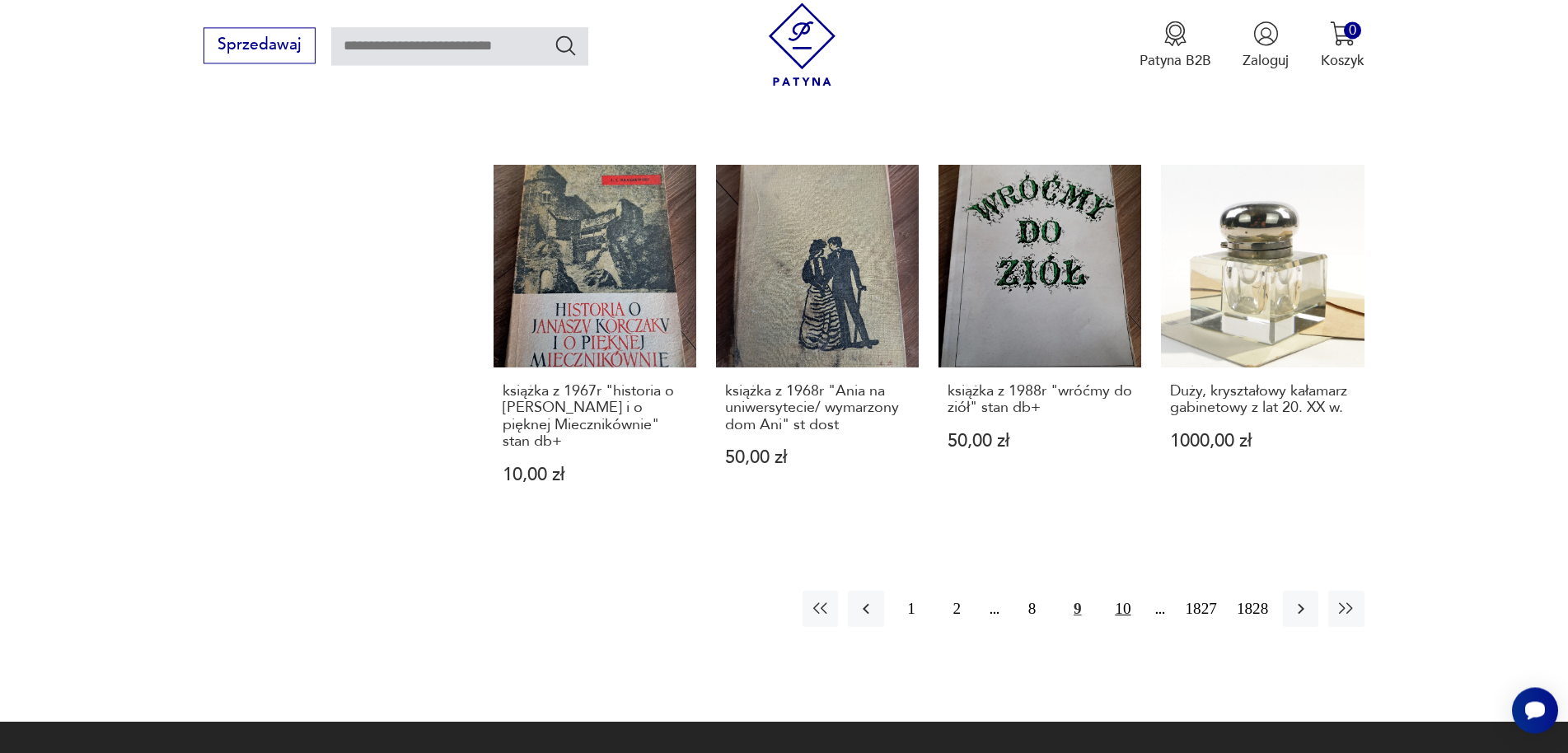
click at [1112, 615] on button "10" at bounding box center [1123, 609] width 36 height 36
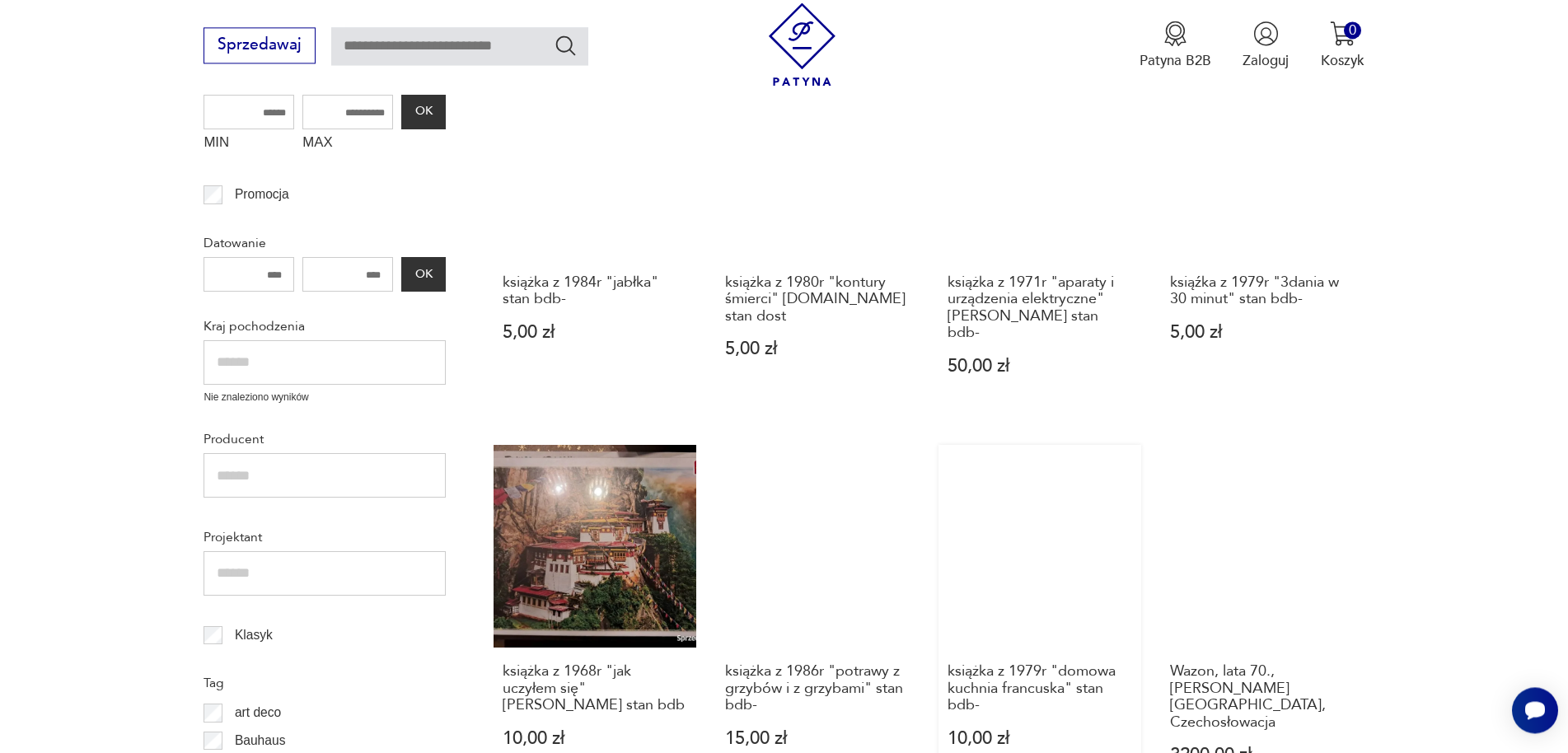
scroll to position [616, 0]
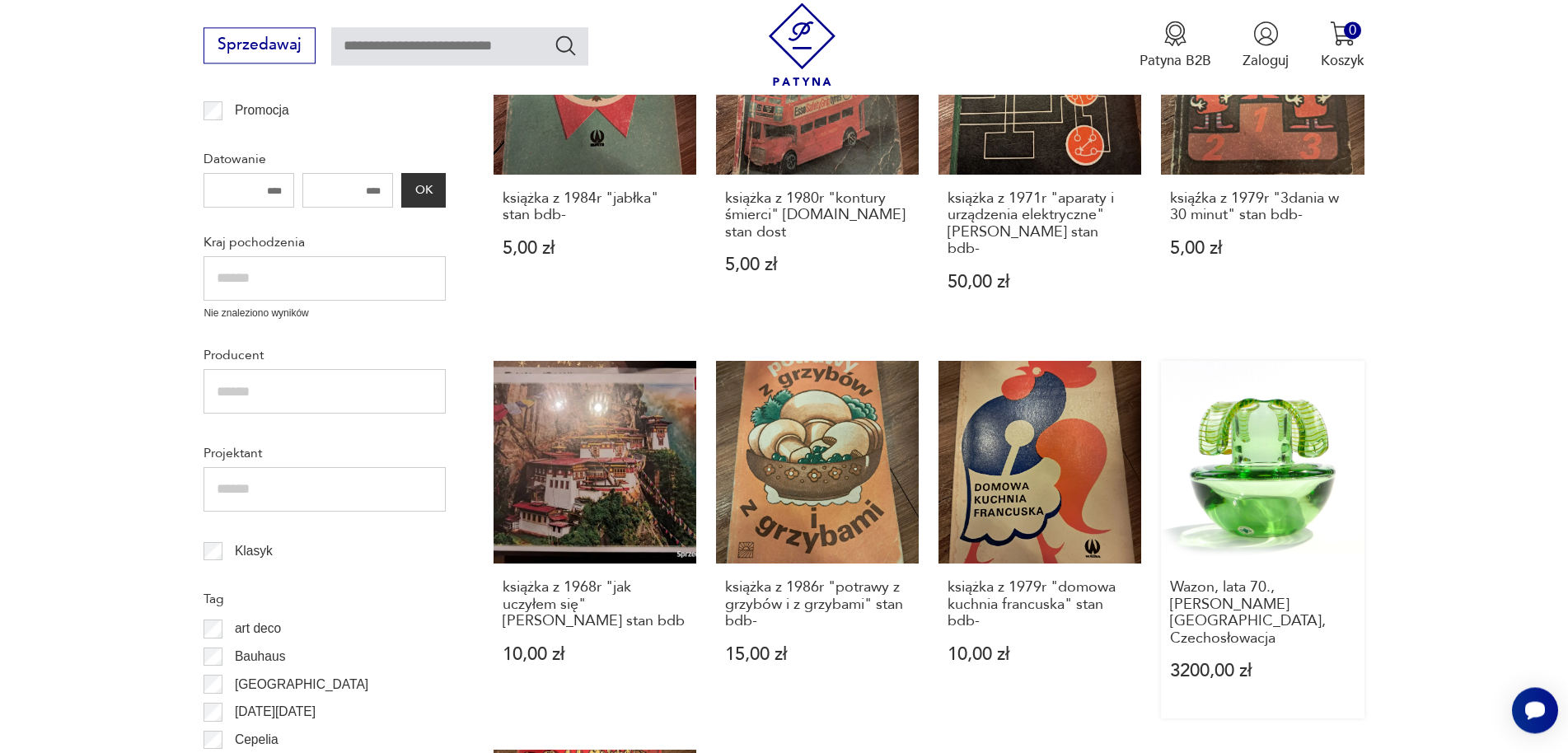
click at [1235, 471] on link "Wazon, lata 70., [PERSON_NAME], Czechosłowacja 3200,00 zł" at bounding box center [1261, 540] width 203 height 357
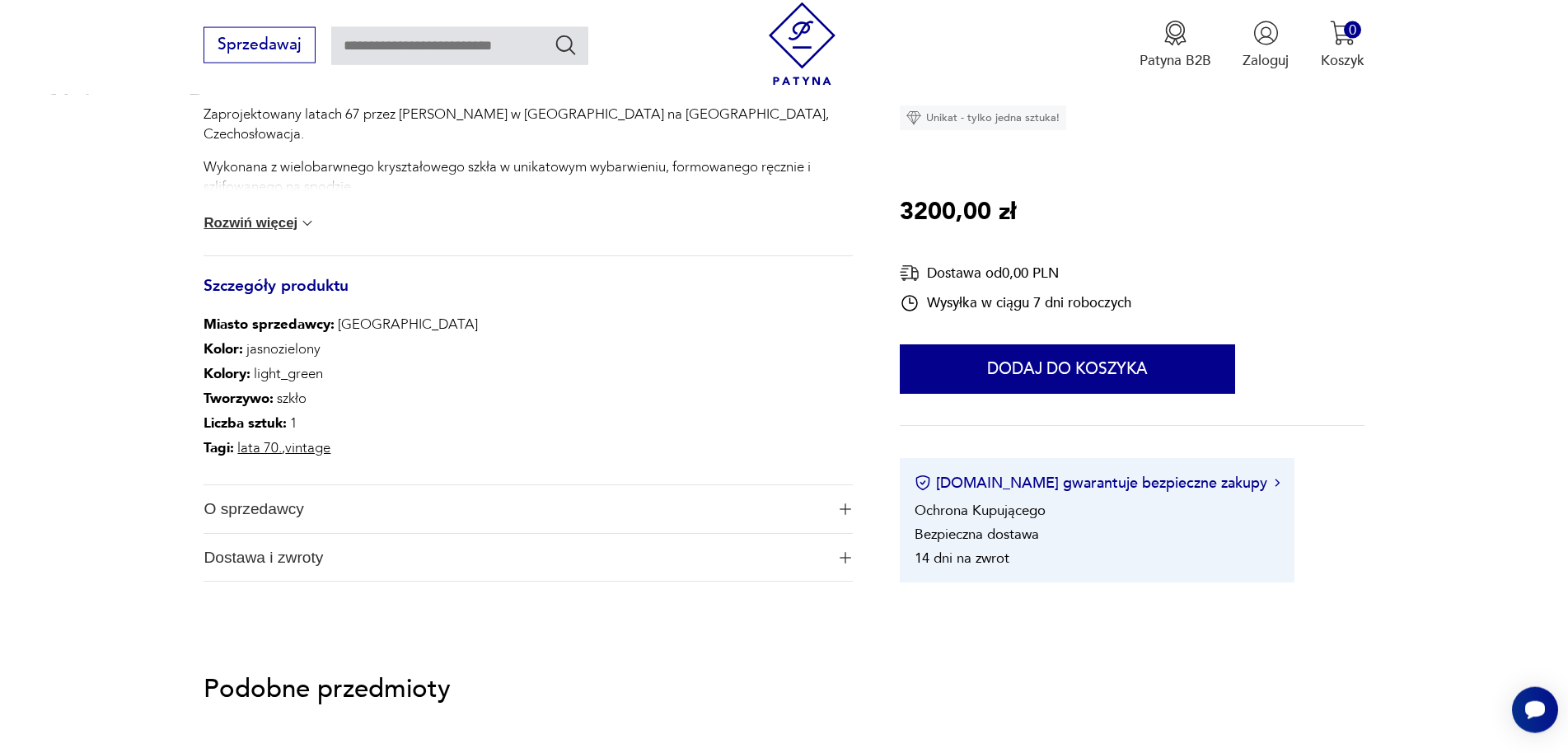
scroll to position [757, 0]
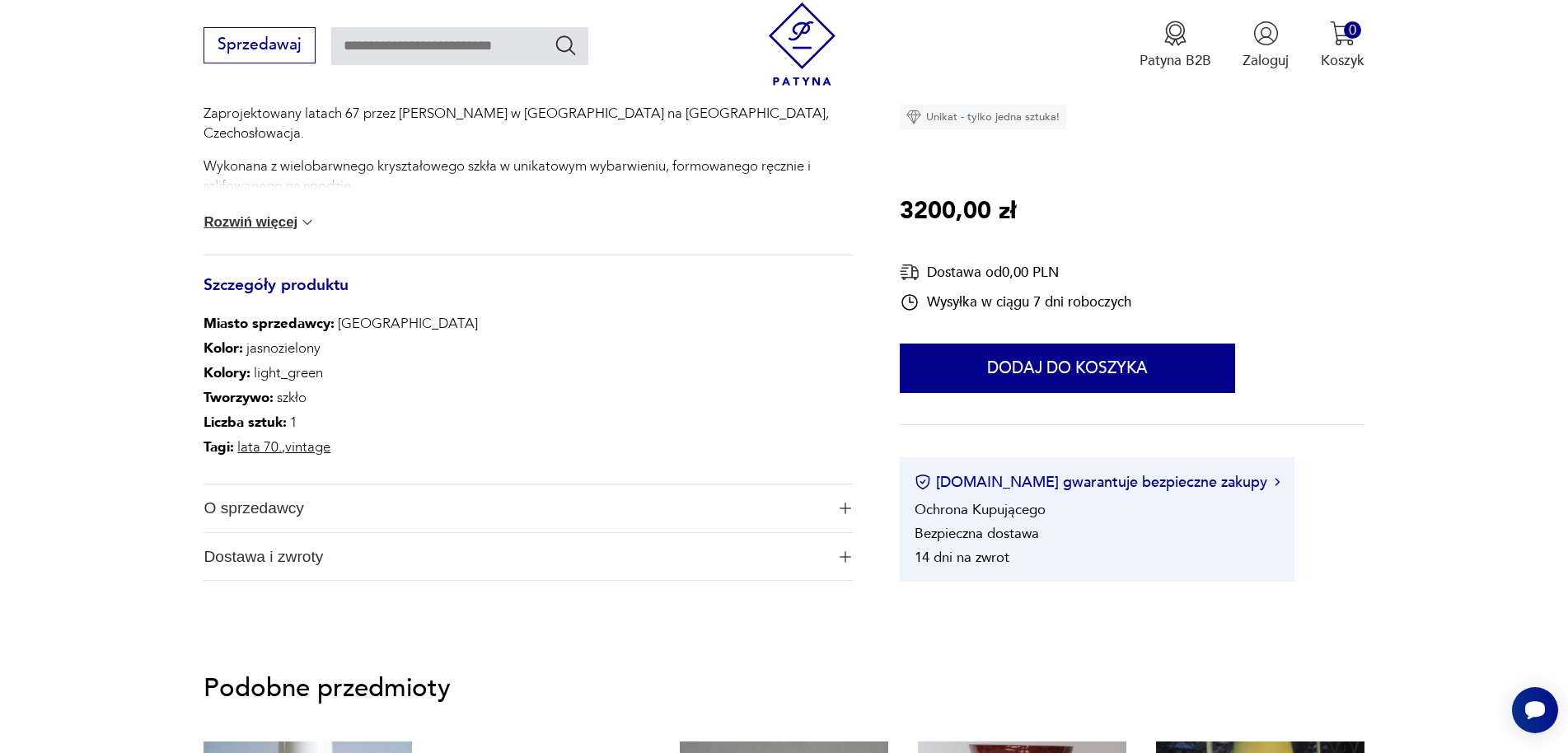
click at [842, 503] on img "button" at bounding box center [845, 508] width 11 height 11
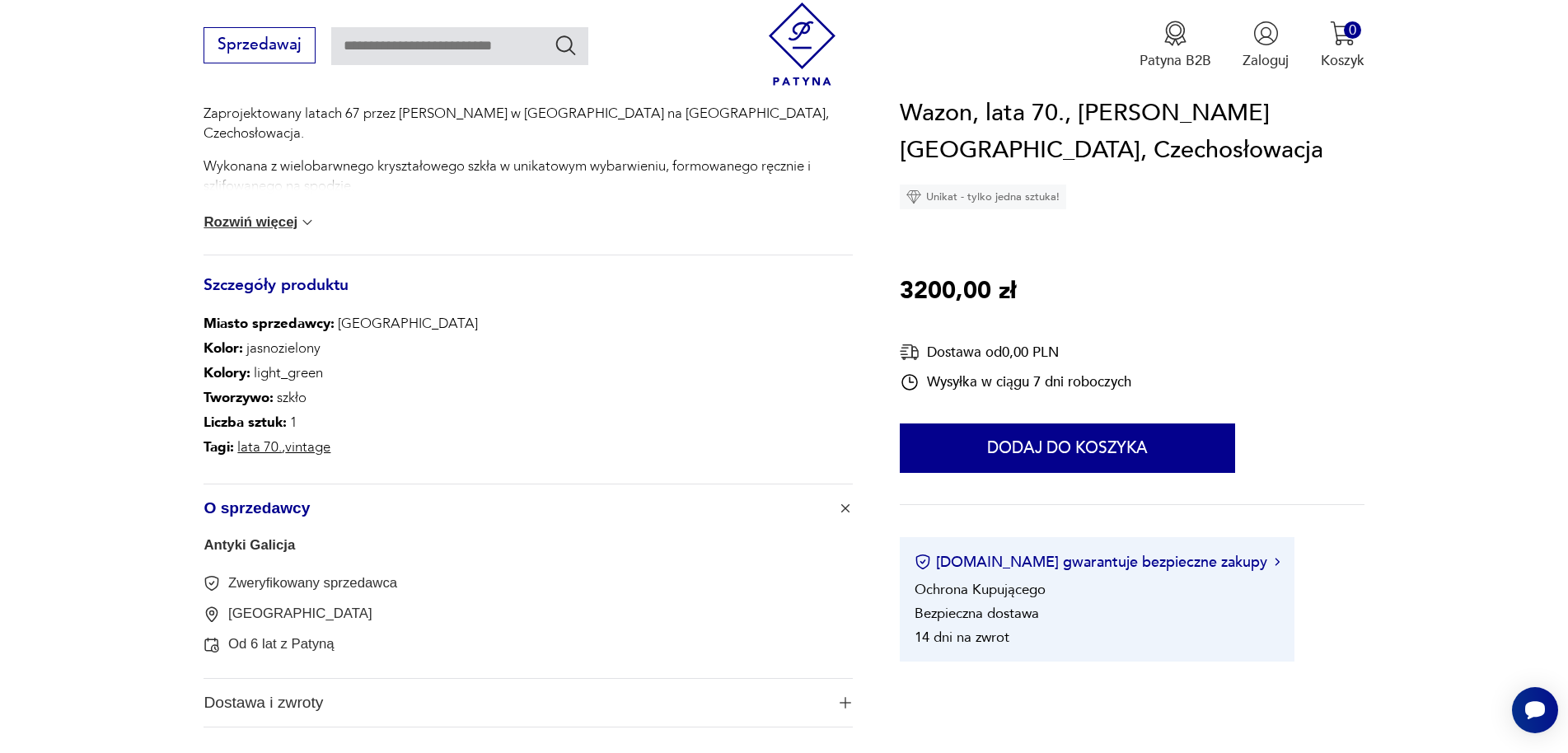
click at [845, 511] on img "button" at bounding box center [845, 509] width 17 height 17
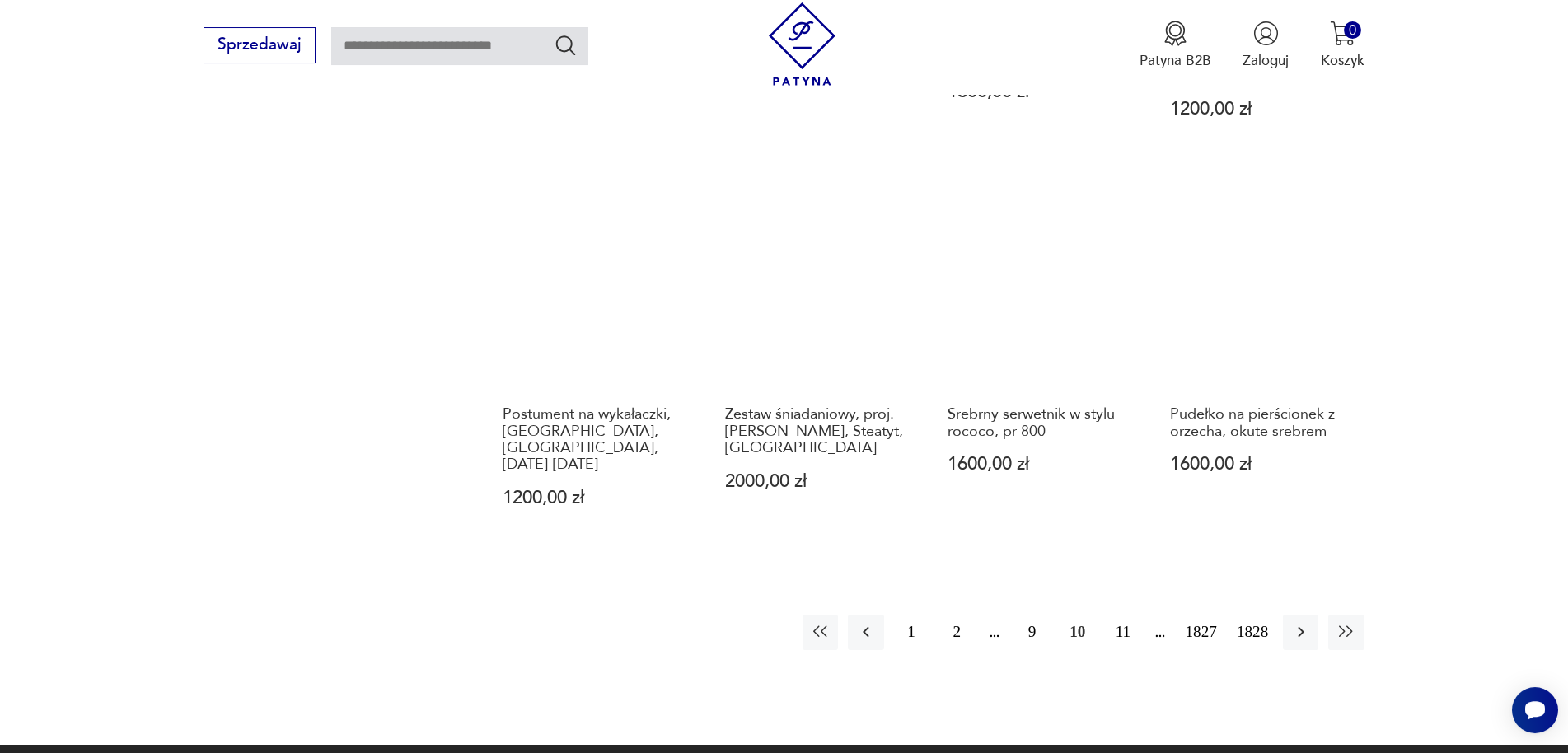
scroll to position [1619, 0]
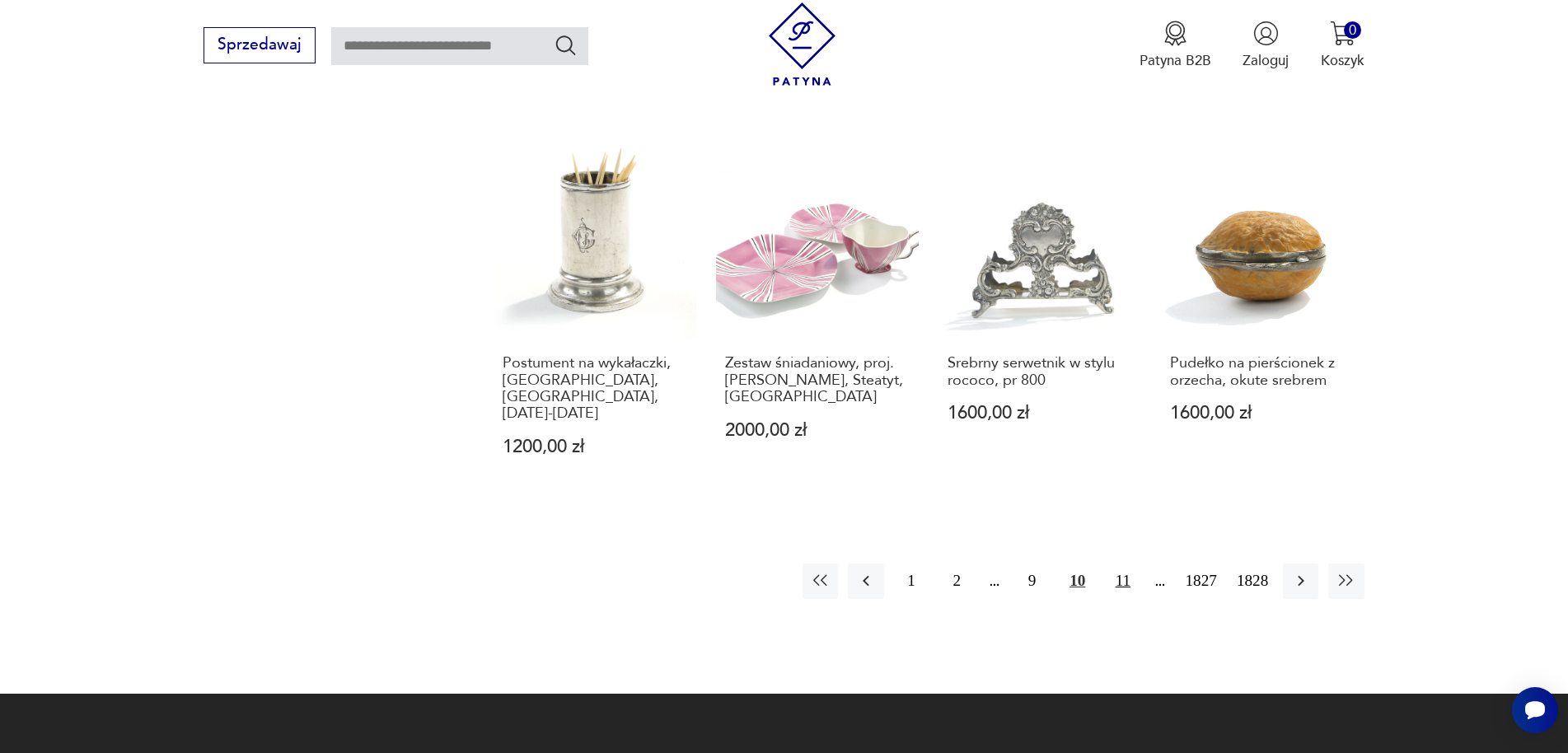
click at [1115, 564] on button "11" at bounding box center [1123, 582] width 36 height 36
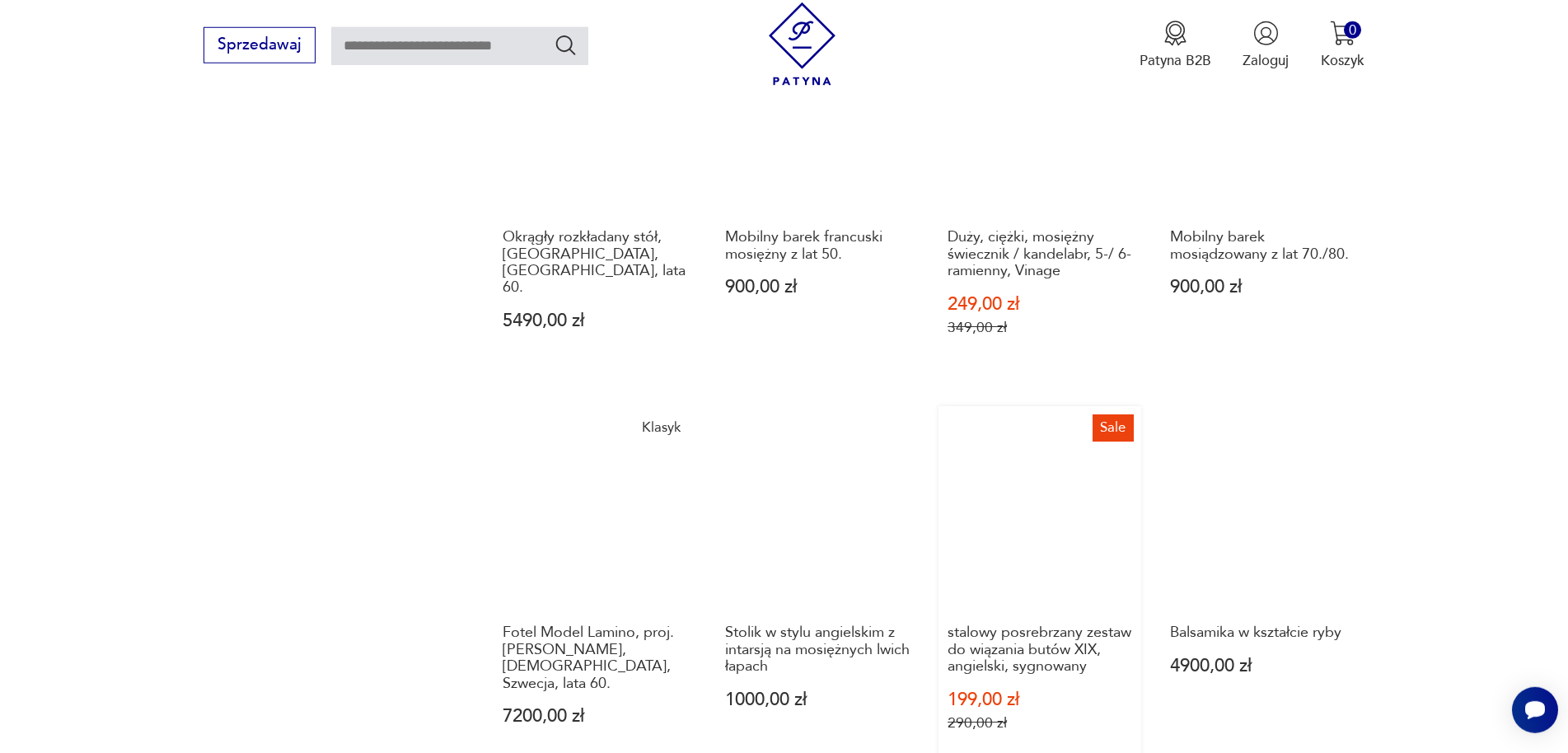
scroll to position [1541, 0]
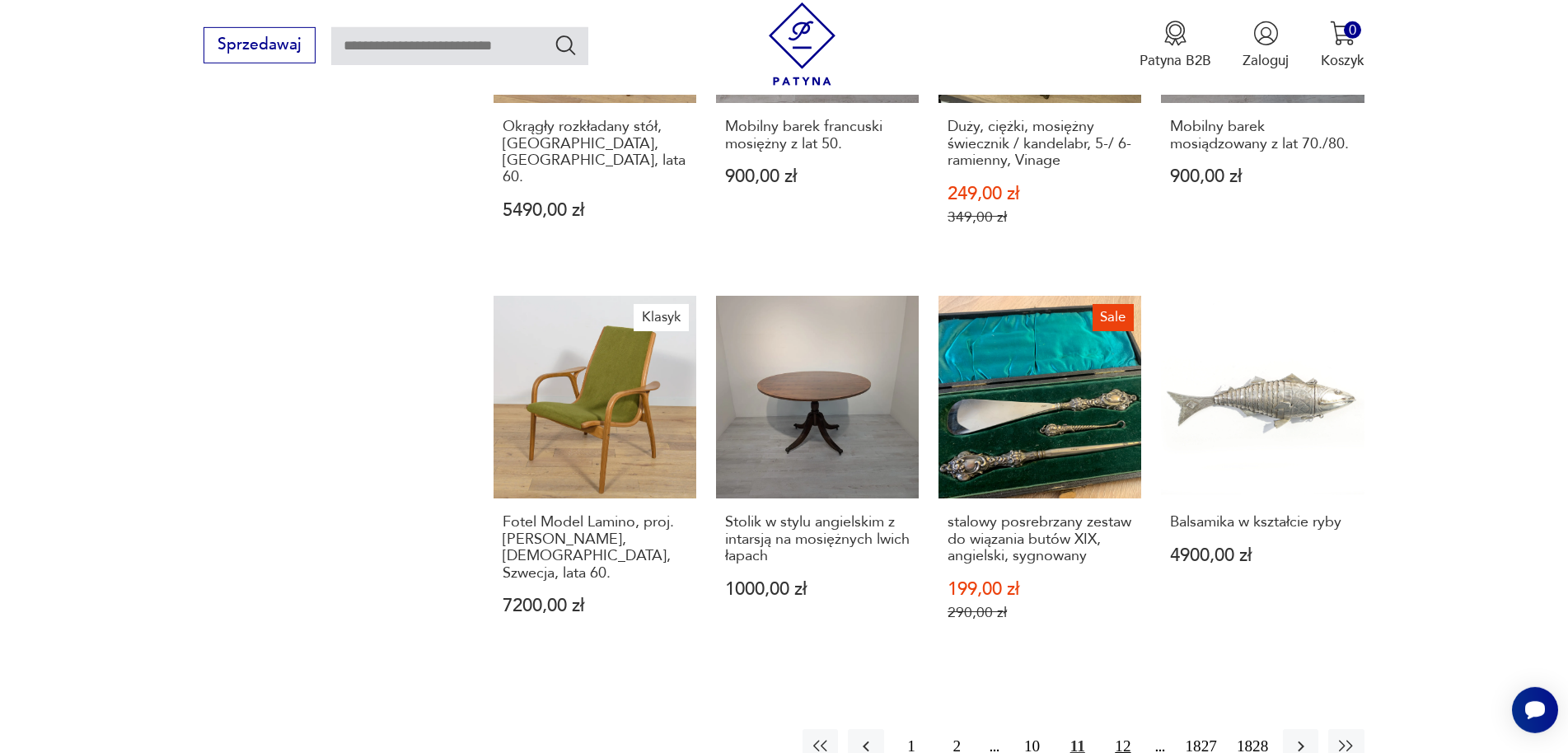
click at [1121, 730] on button "12" at bounding box center [1123, 747] width 36 height 36
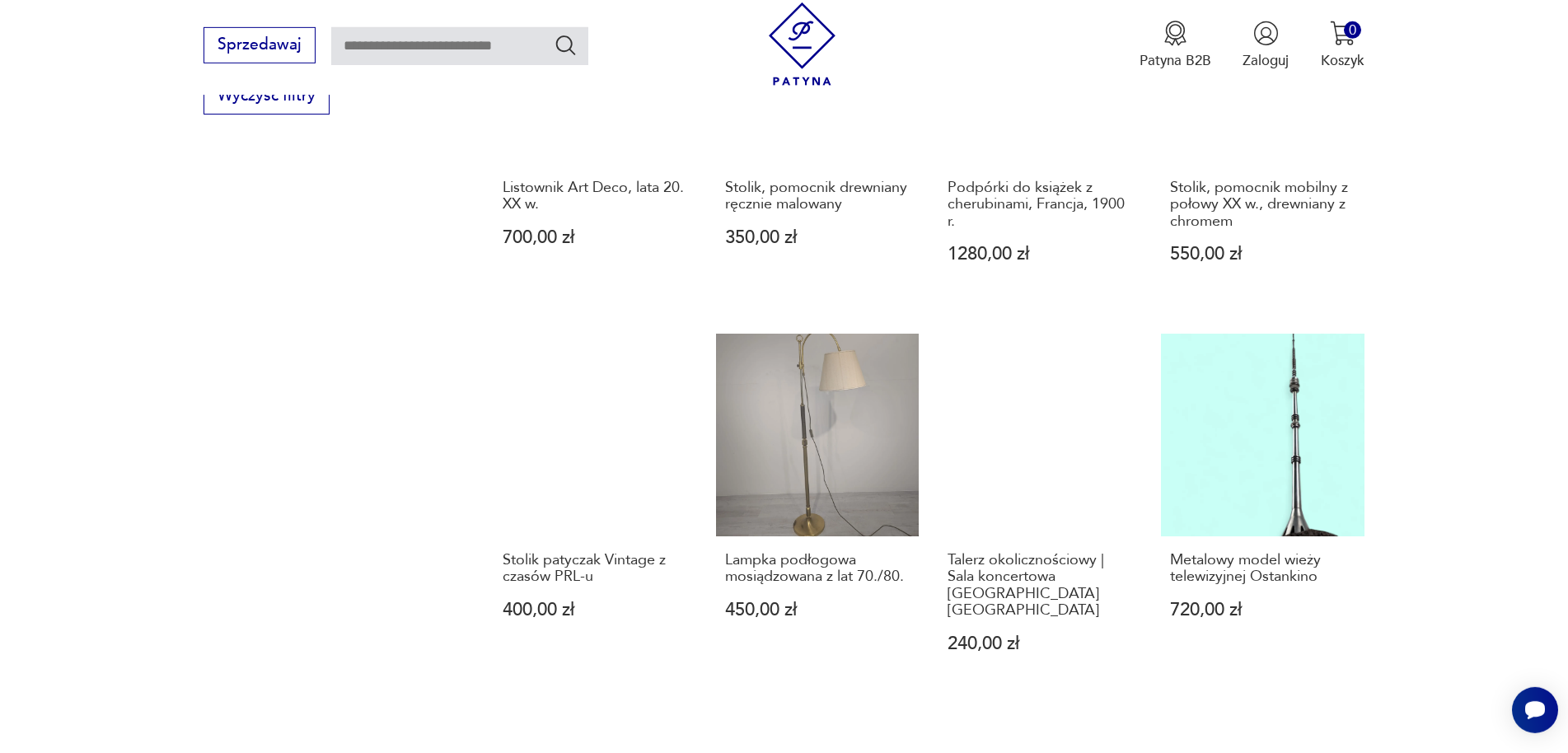
scroll to position [1541, 0]
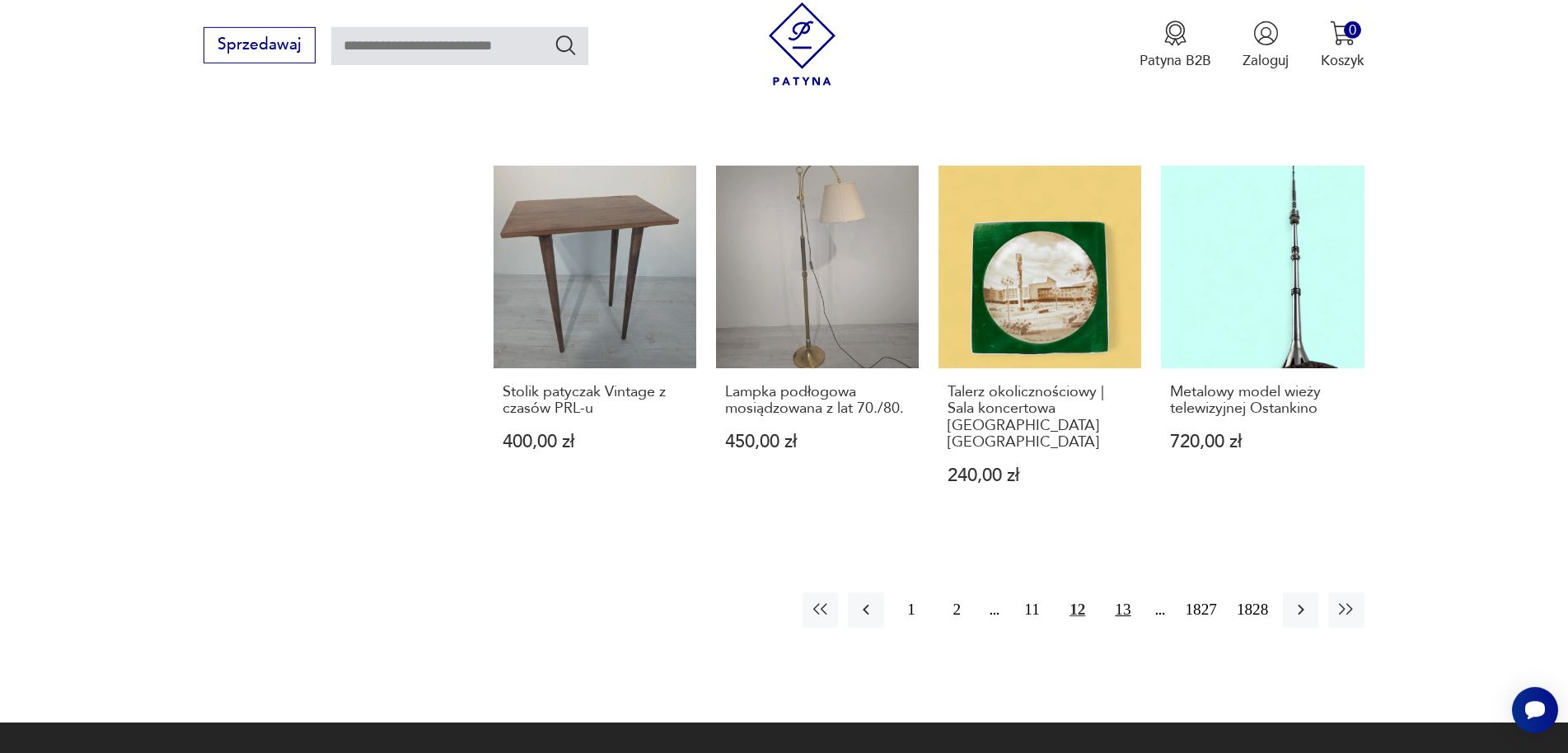
click at [1118, 601] on button "13" at bounding box center [1123, 611] width 36 height 36
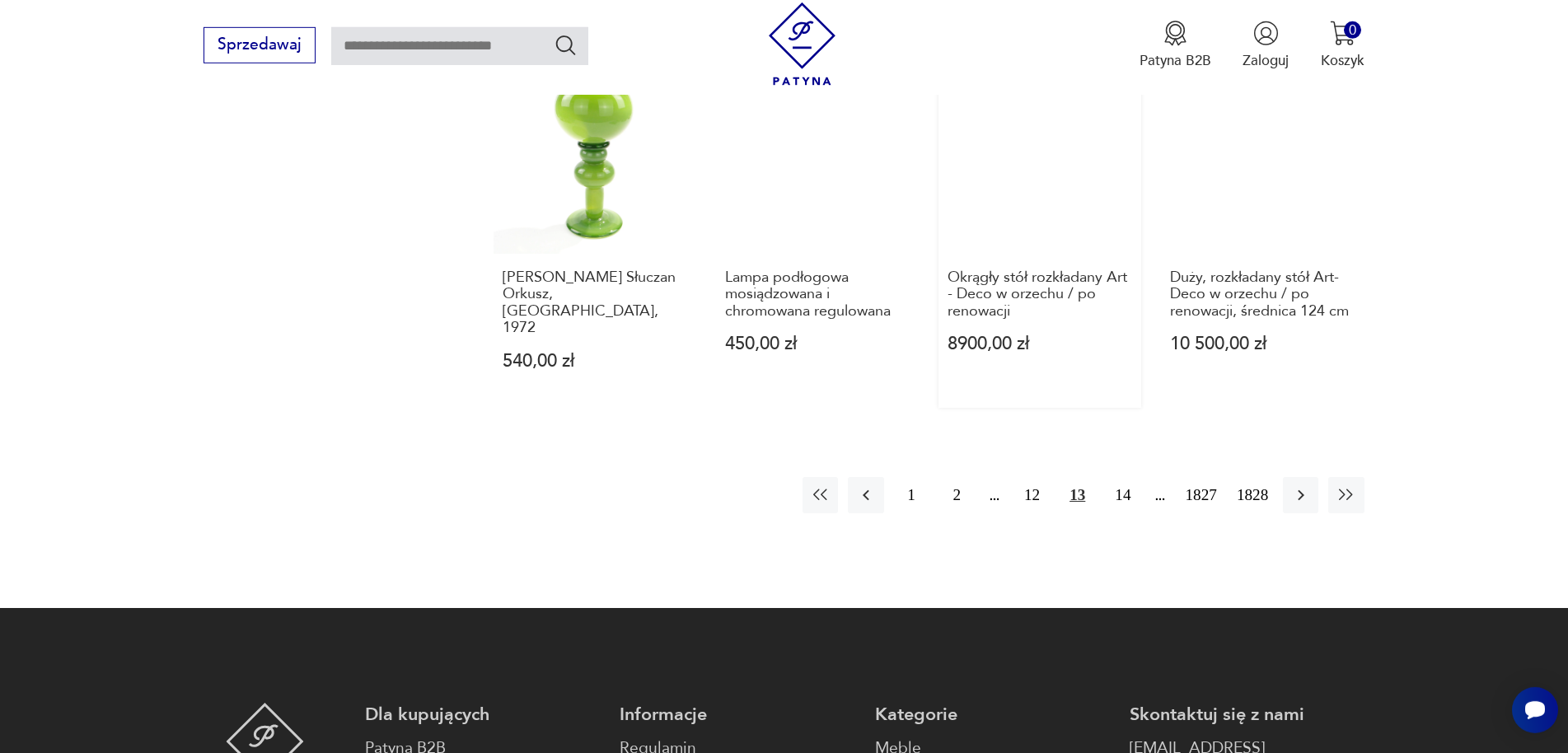
scroll to position [1708, 0]
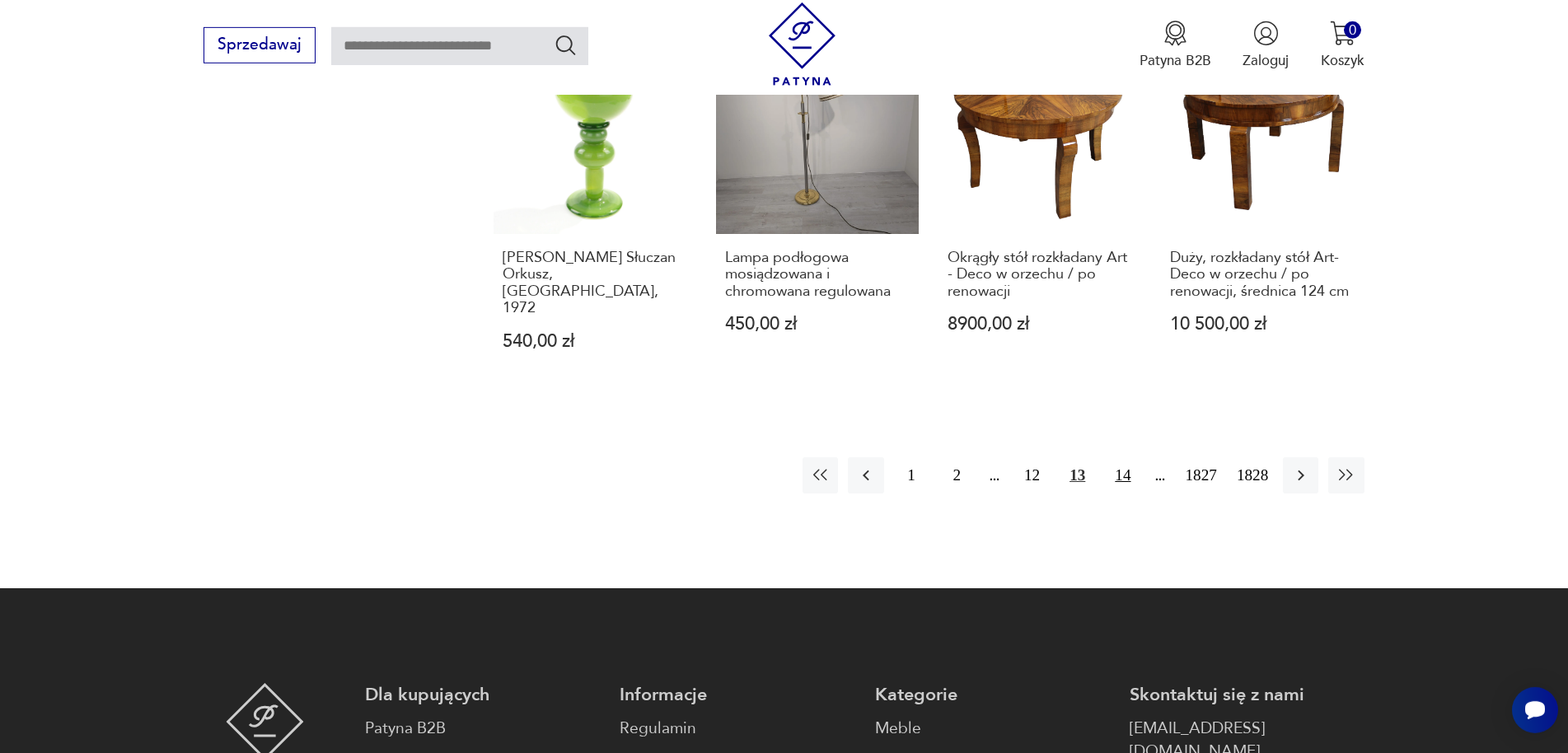
click at [1118, 457] on button "14" at bounding box center [1123, 475] width 36 height 36
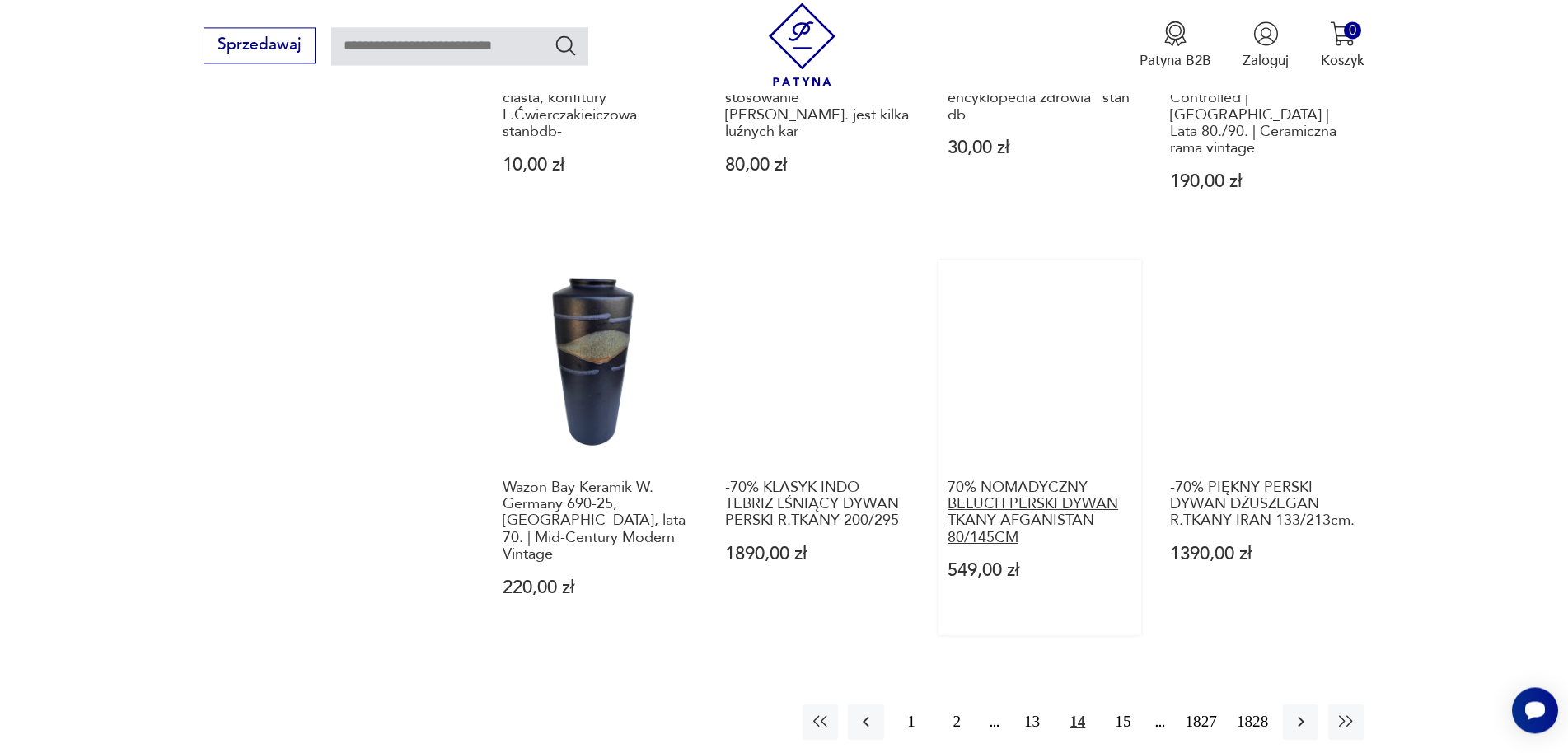
scroll to position [1708, 0]
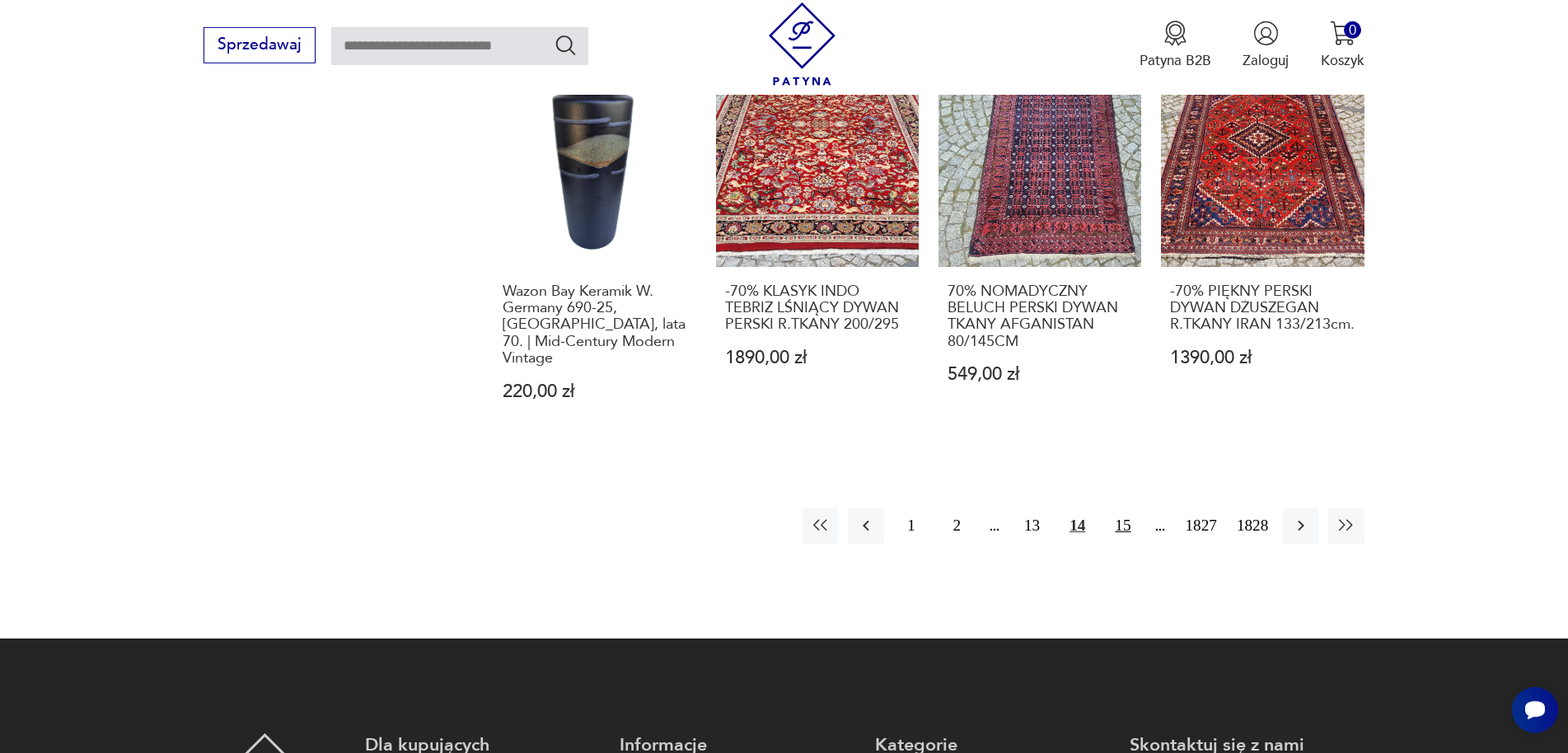
click at [1121, 509] on button "15" at bounding box center [1123, 527] width 36 height 36
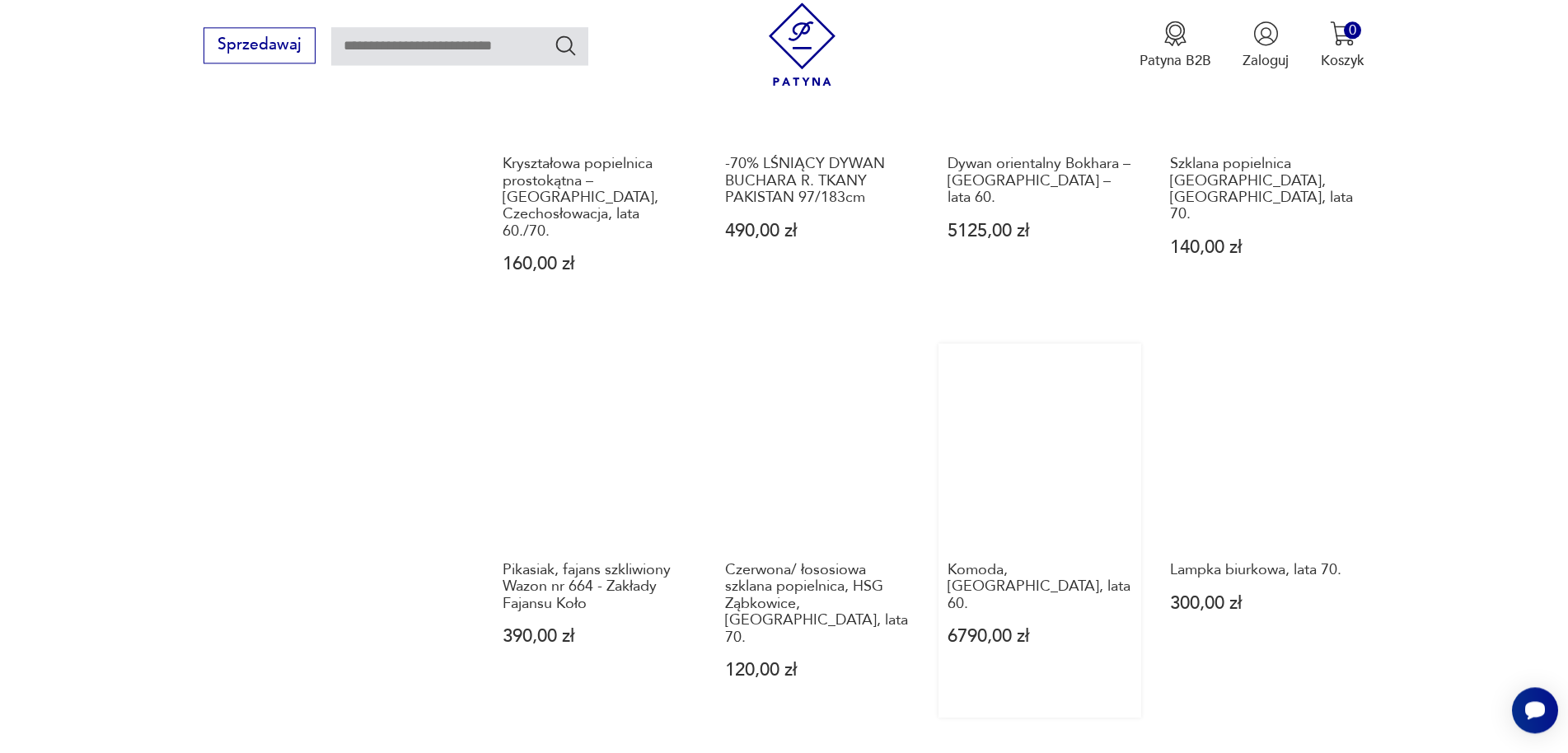
scroll to position [1625, 0]
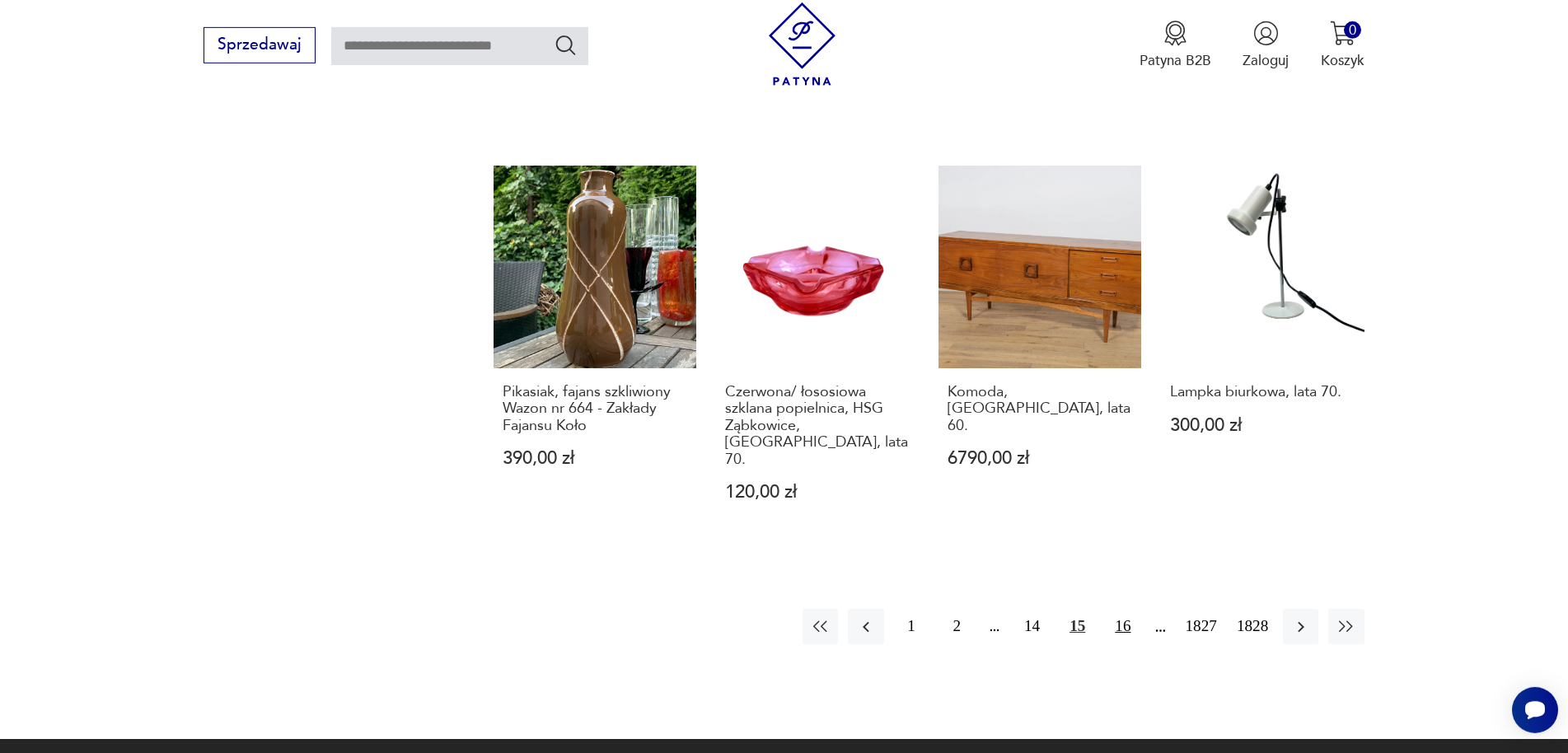
click at [1119, 609] on button "16" at bounding box center [1123, 627] width 36 height 36
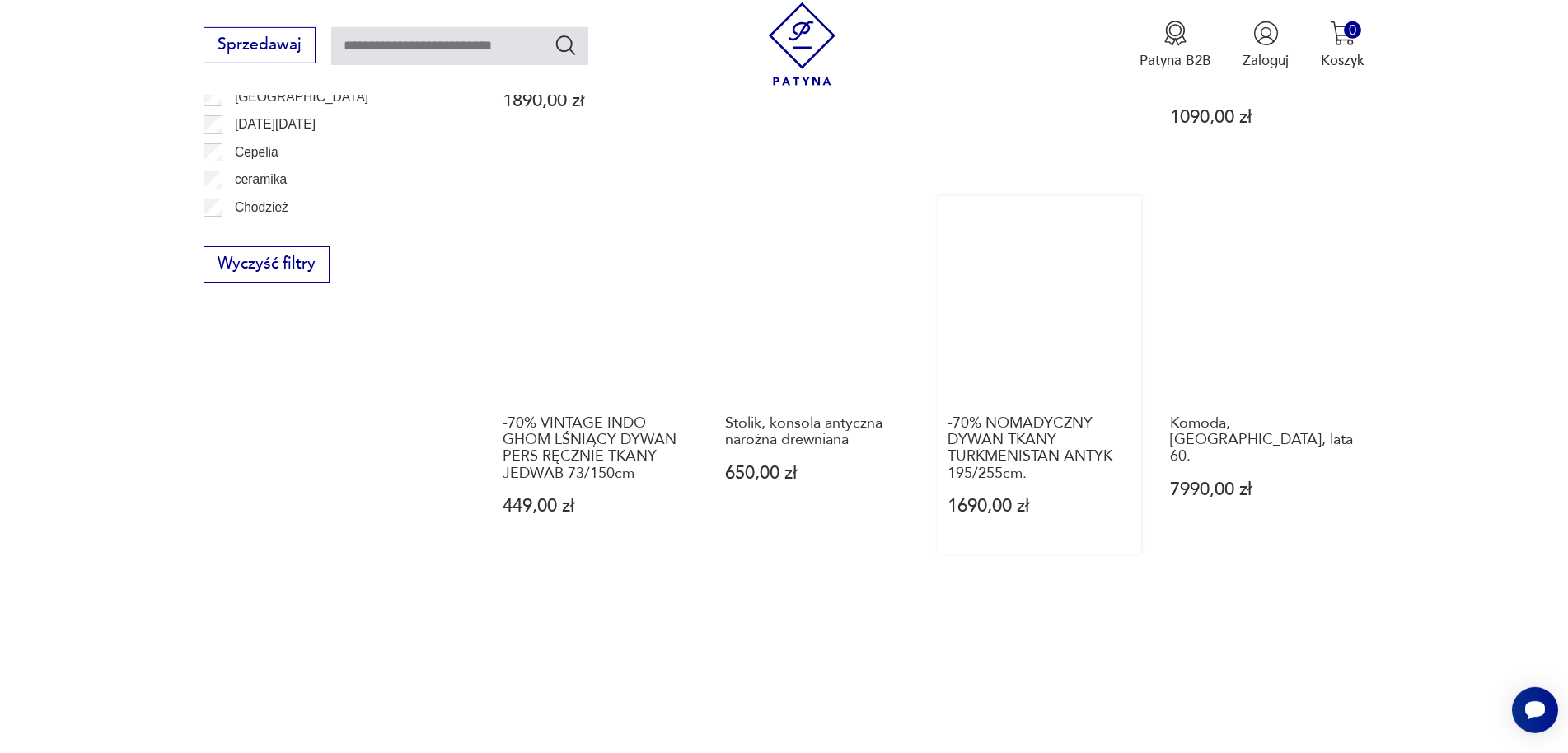
scroll to position [1625, 0]
